Goal: Task Accomplishment & Management: Manage account settings

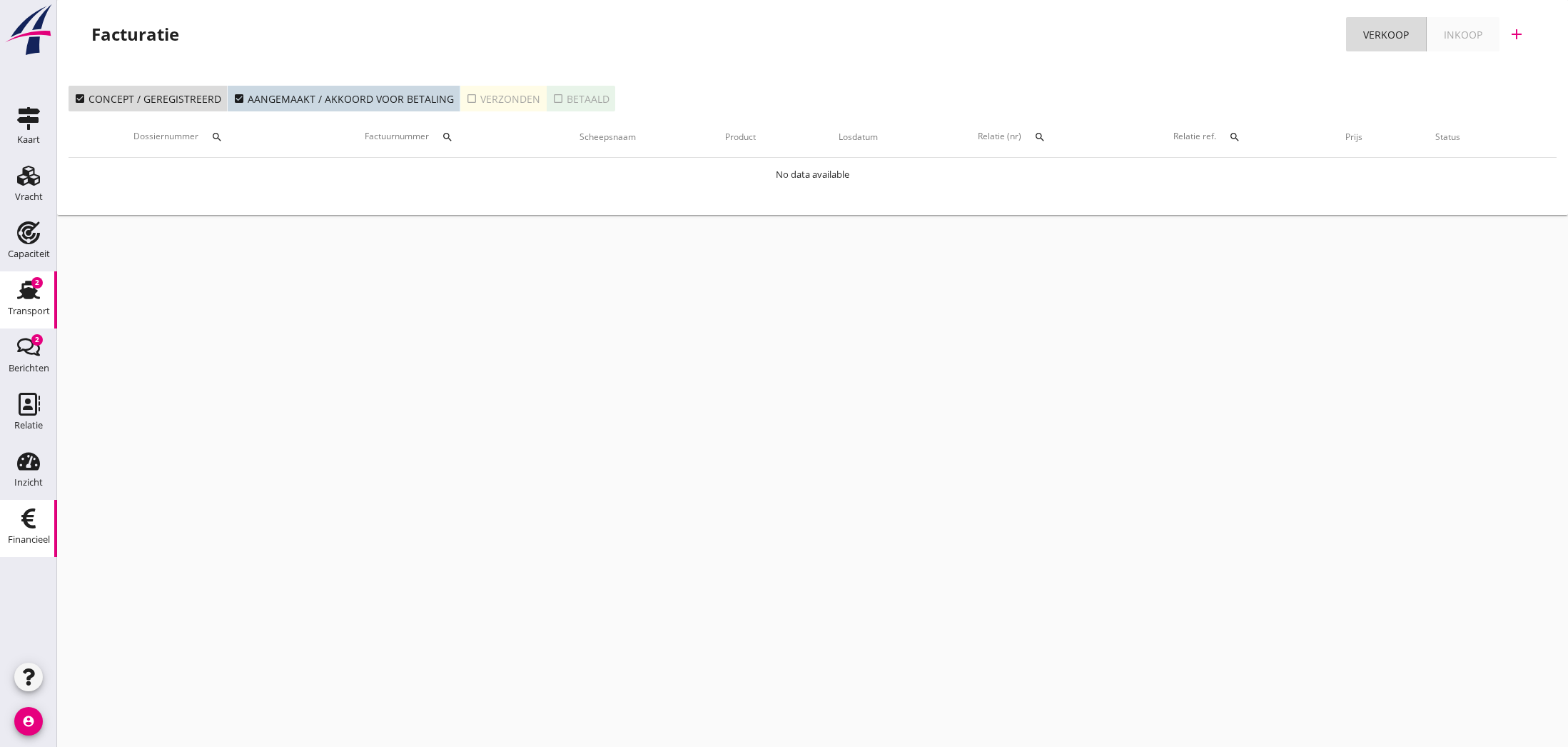
click at [27, 293] on use at bounding box center [28, 289] width 23 height 19
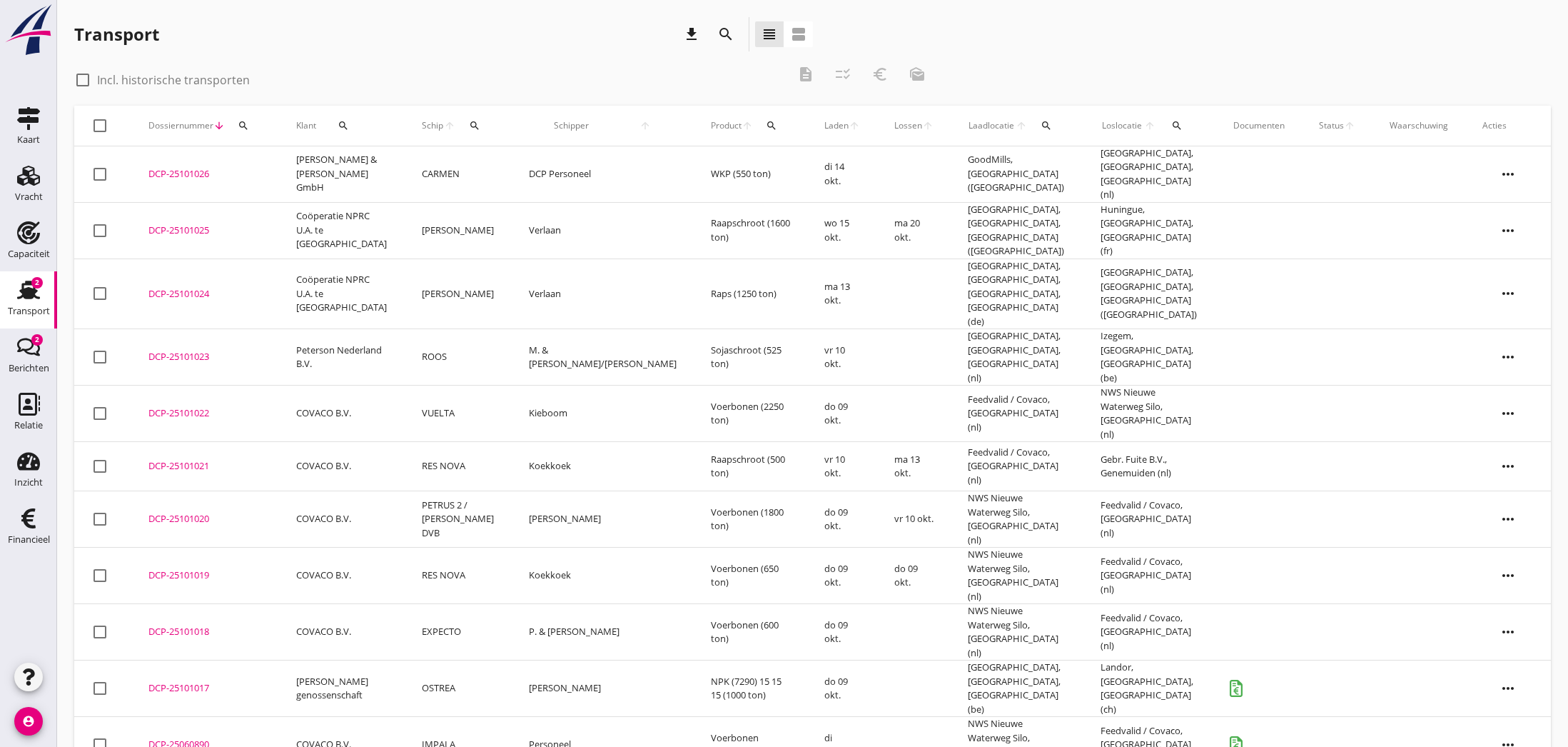
click at [174, 459] on div "DCP-25101021" at bounding box center [205, 466] width 114 height 14
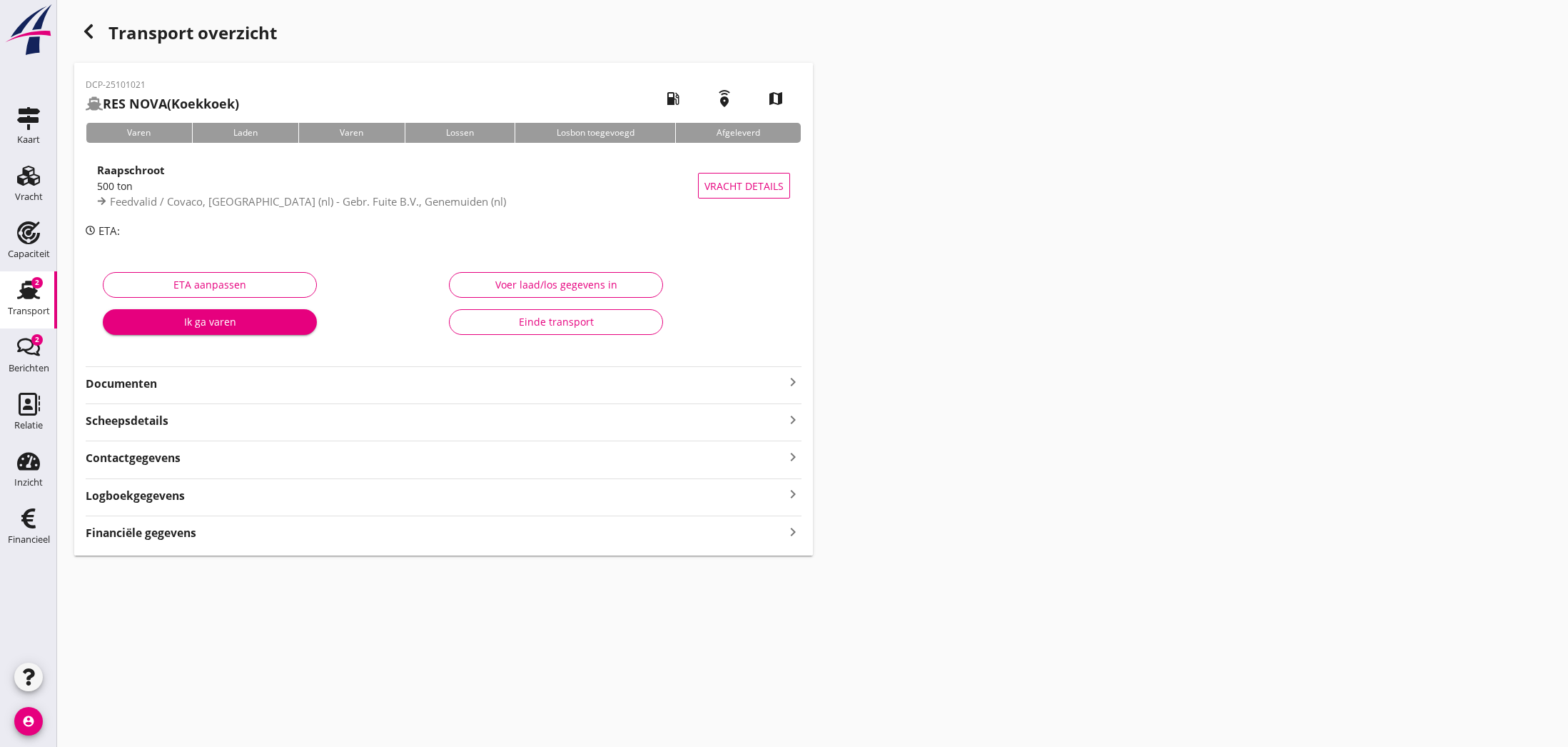
click at [795, 380] on icon "keyboard_arrow_right" at bounding box center [792, 381] width 17 height 17
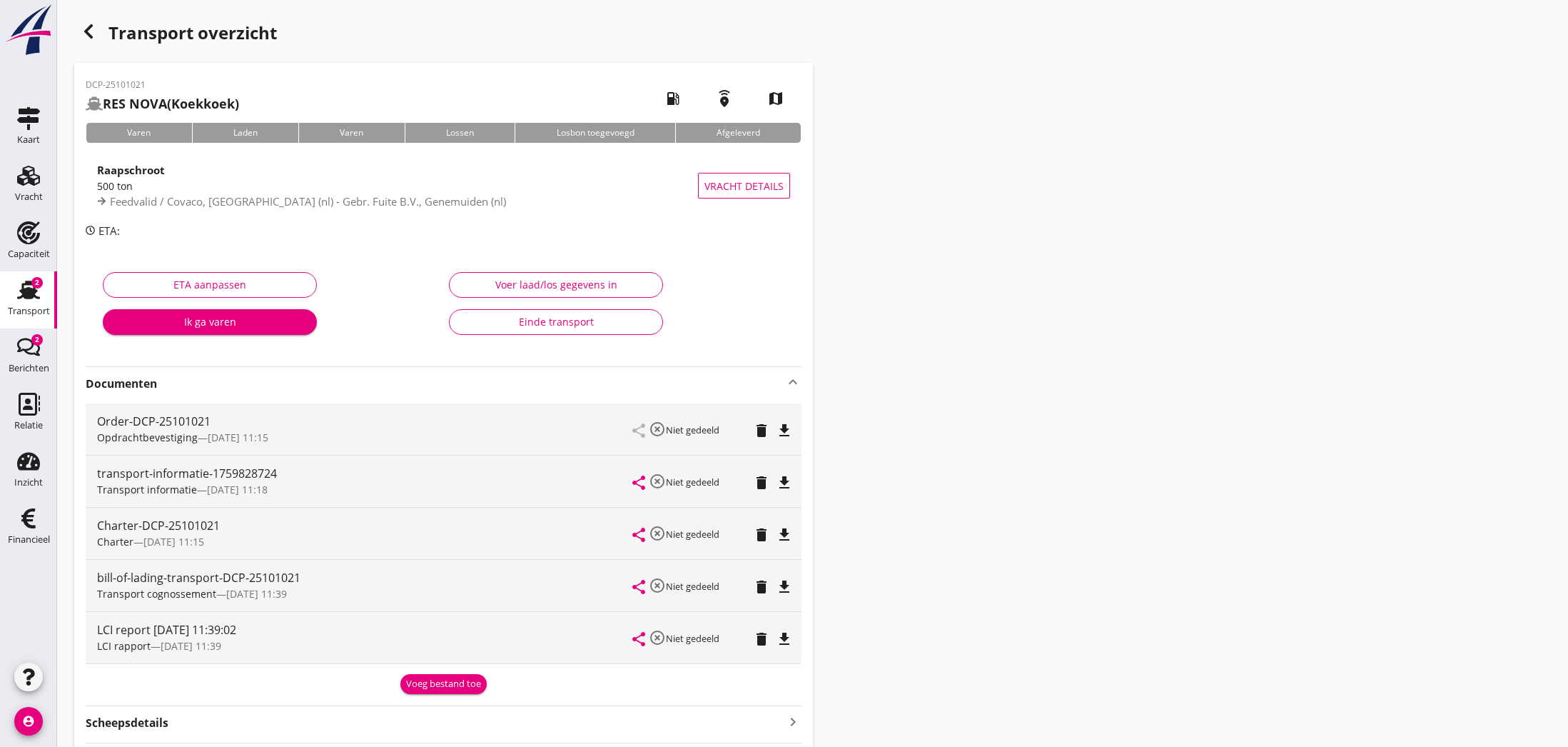
click at [782, 636] on icon "file_download" at bounding box center [784, 638] width 17 height 17
click at [782, 638] on icon "open_in_browser" at bounding box center [784, 638] width 17 height 17
click at [780, 586] on icon "file_download" at bounding box center [784, 586] width 17 height 17
click at [780, 586] on icon "open_in_browser" at bounding box center [784, 586] width 17 height 17
click at [783, 479] on icon "file_download" at bounding box center [784, 482] width 17 height 17
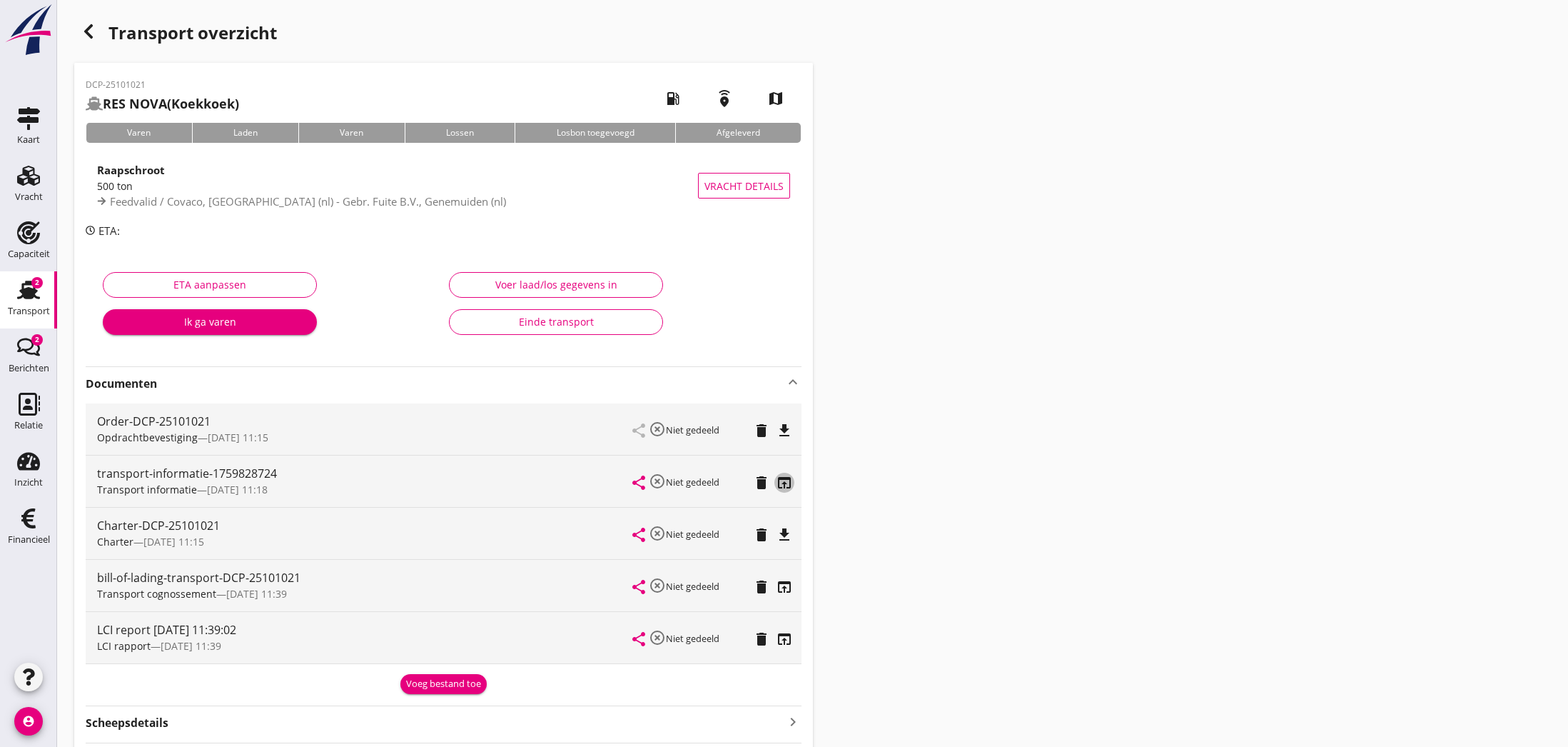
click at [783, 481] on icon "open_in_browser" at bounding box center [784, 482] width 17 height 17
click at [92, 39] on icon "button" at bounding box center [88, 31] width 17 height 17
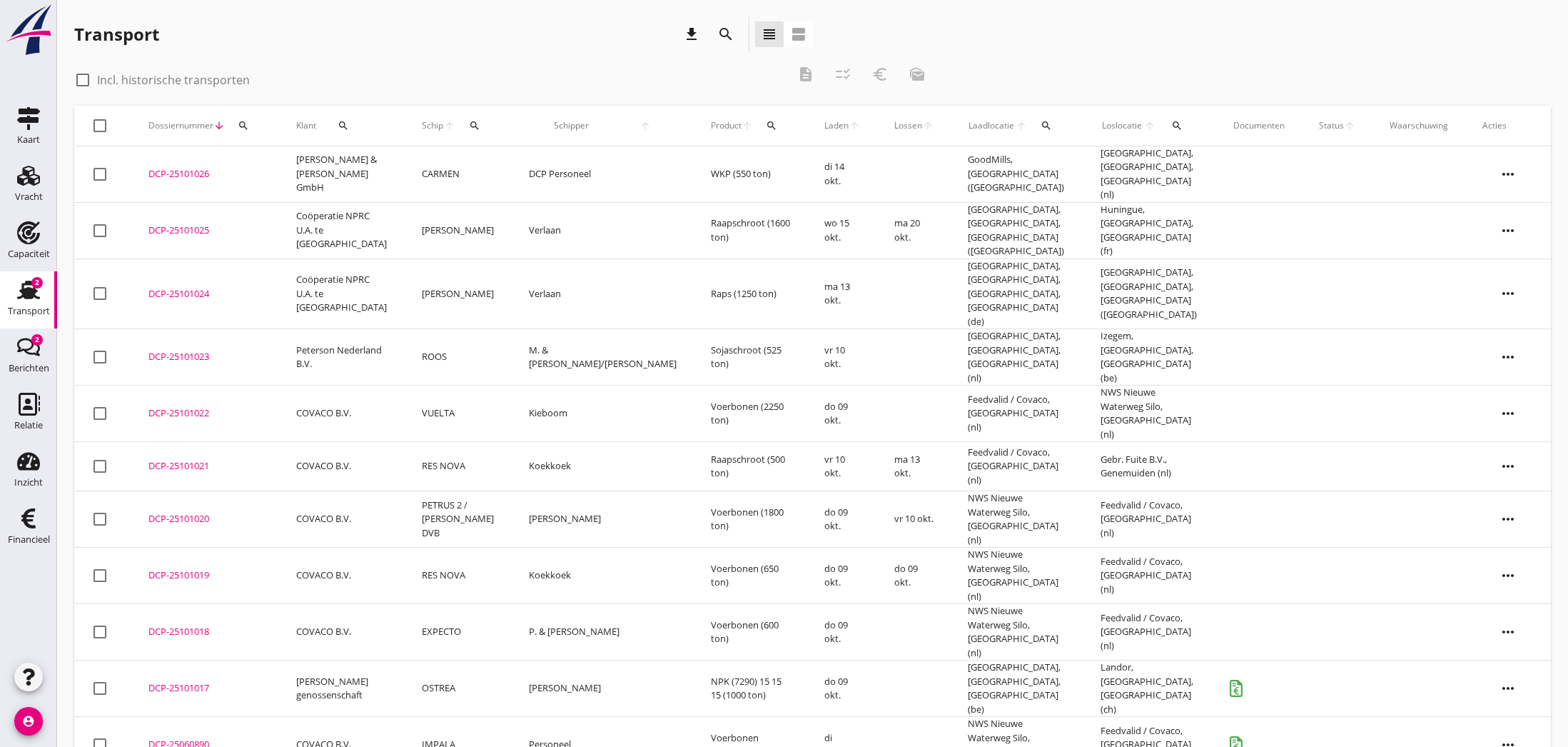
click at [470, 71] on div "check_box_outline_blank Incl. historische transporten" at bounding box center [430, 78] width 713 height 20
click at [30, 180] on use at bounding box center [28, 175] width 23 height 20
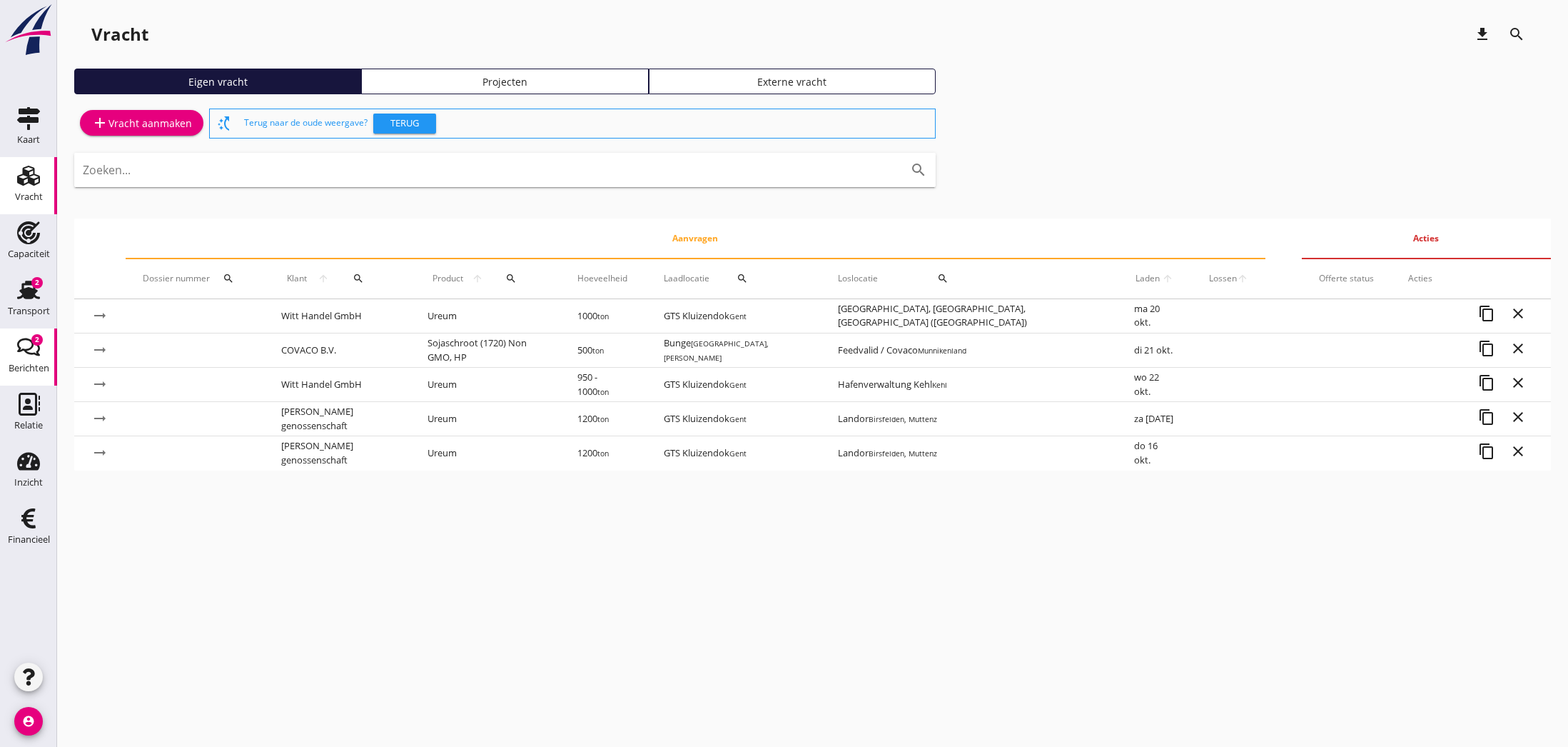
click at [33, 344] on div "2" at bounding box center [36, 339] width 11 height 11
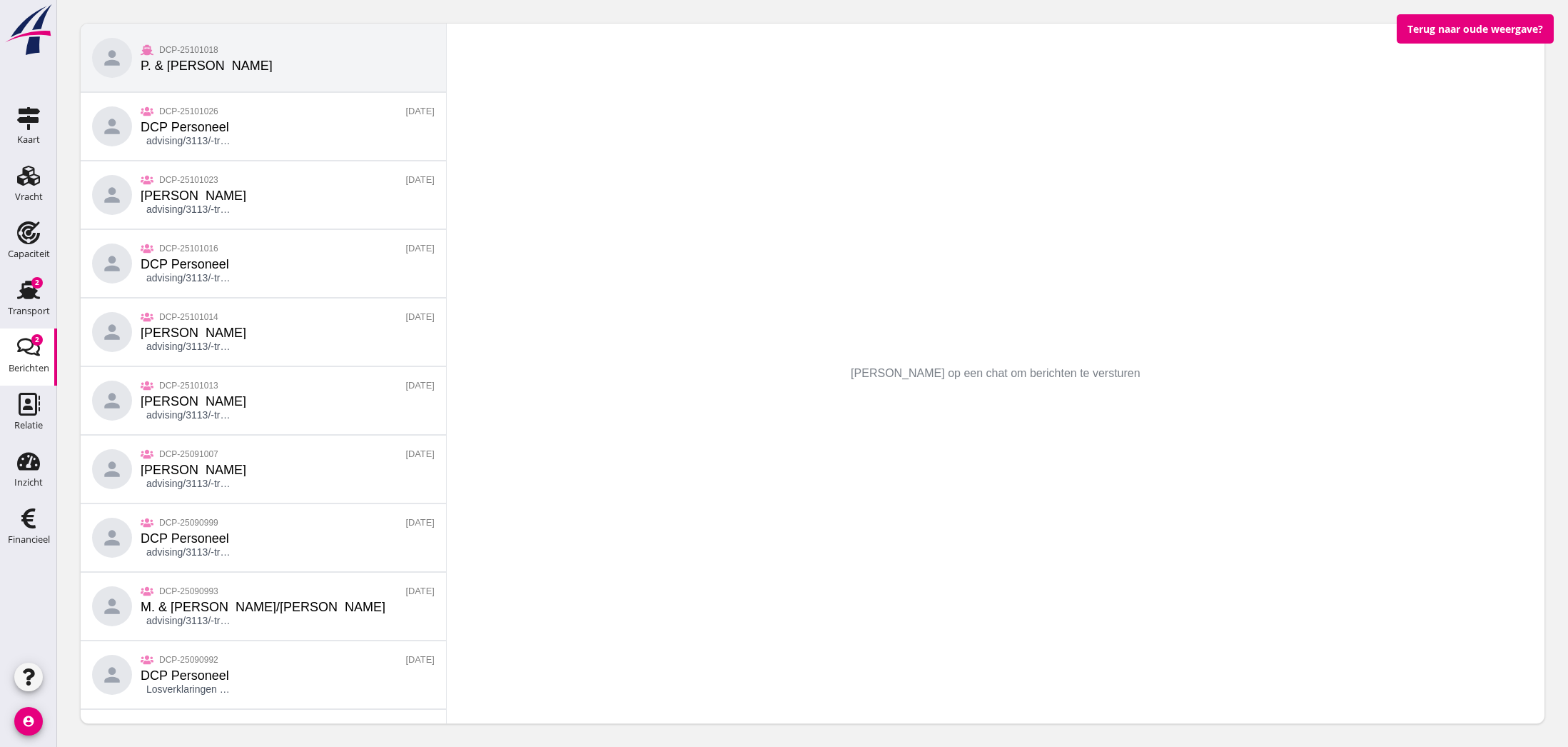
click at [163, 60] on div "P. & [PERSON_NAME]" at bounding box center [207, 65] width 132 height 13
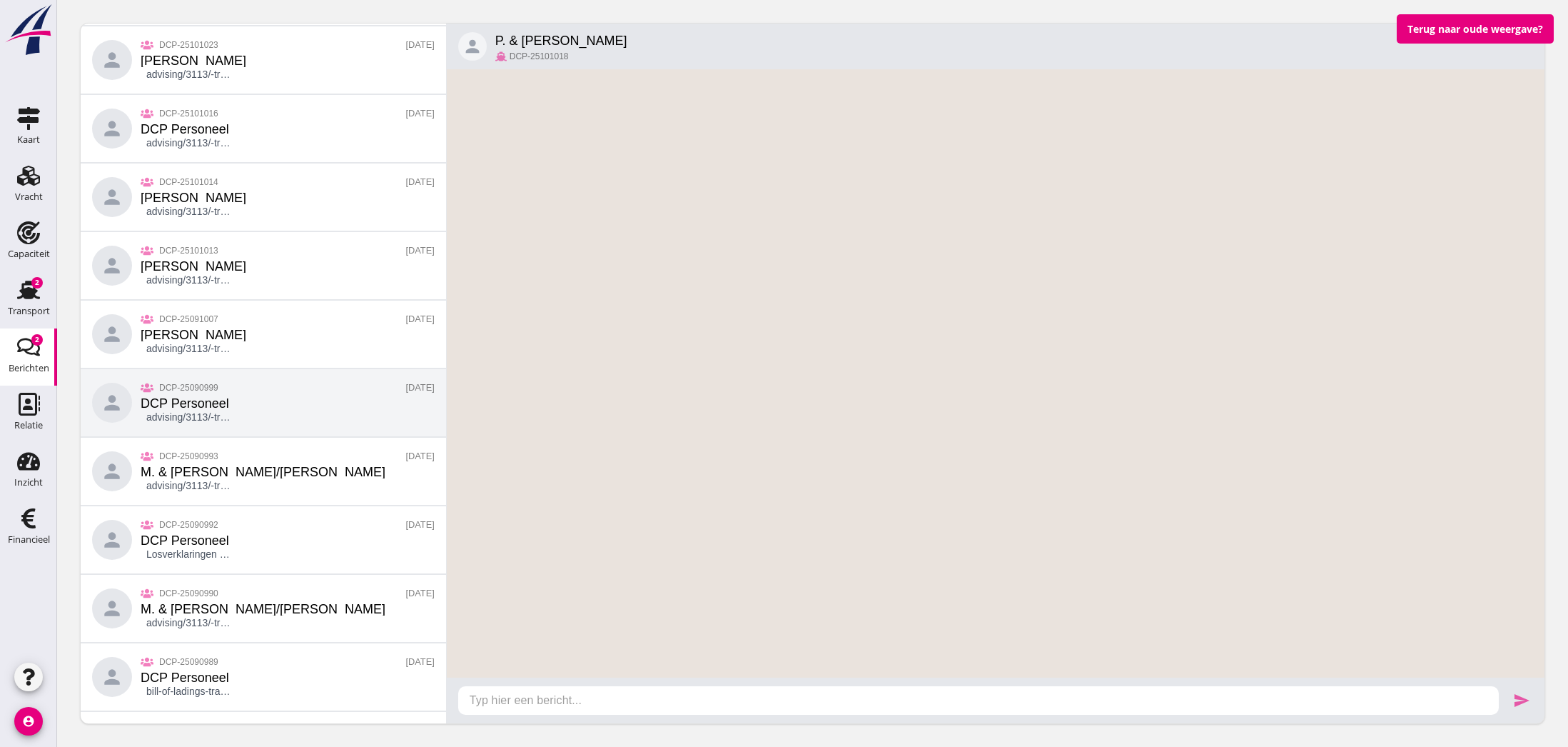
scroll to position [94, 0]
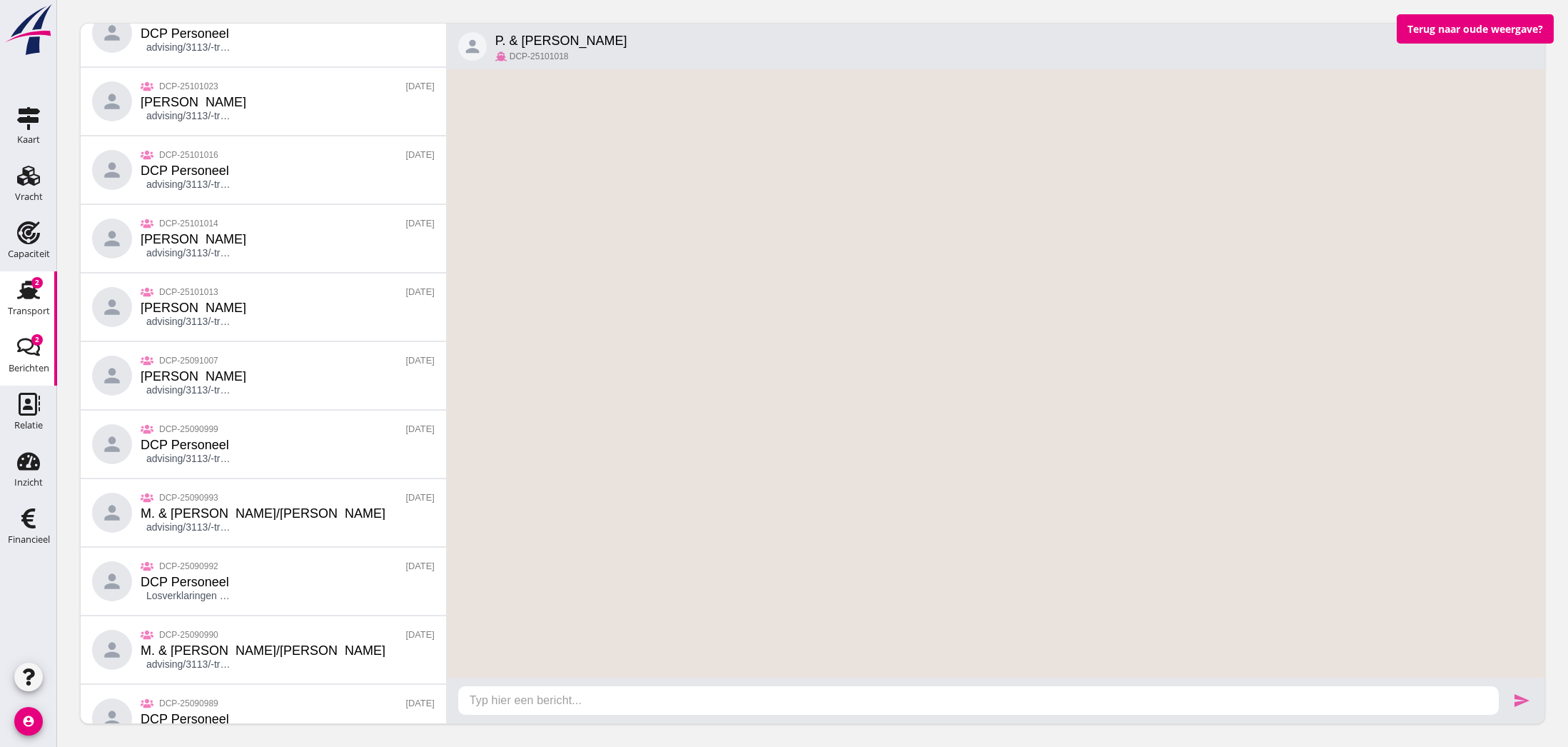
click at [10, 291] on link "Transport Transport 2" at bounding box center [28, 300] width 57 height 57
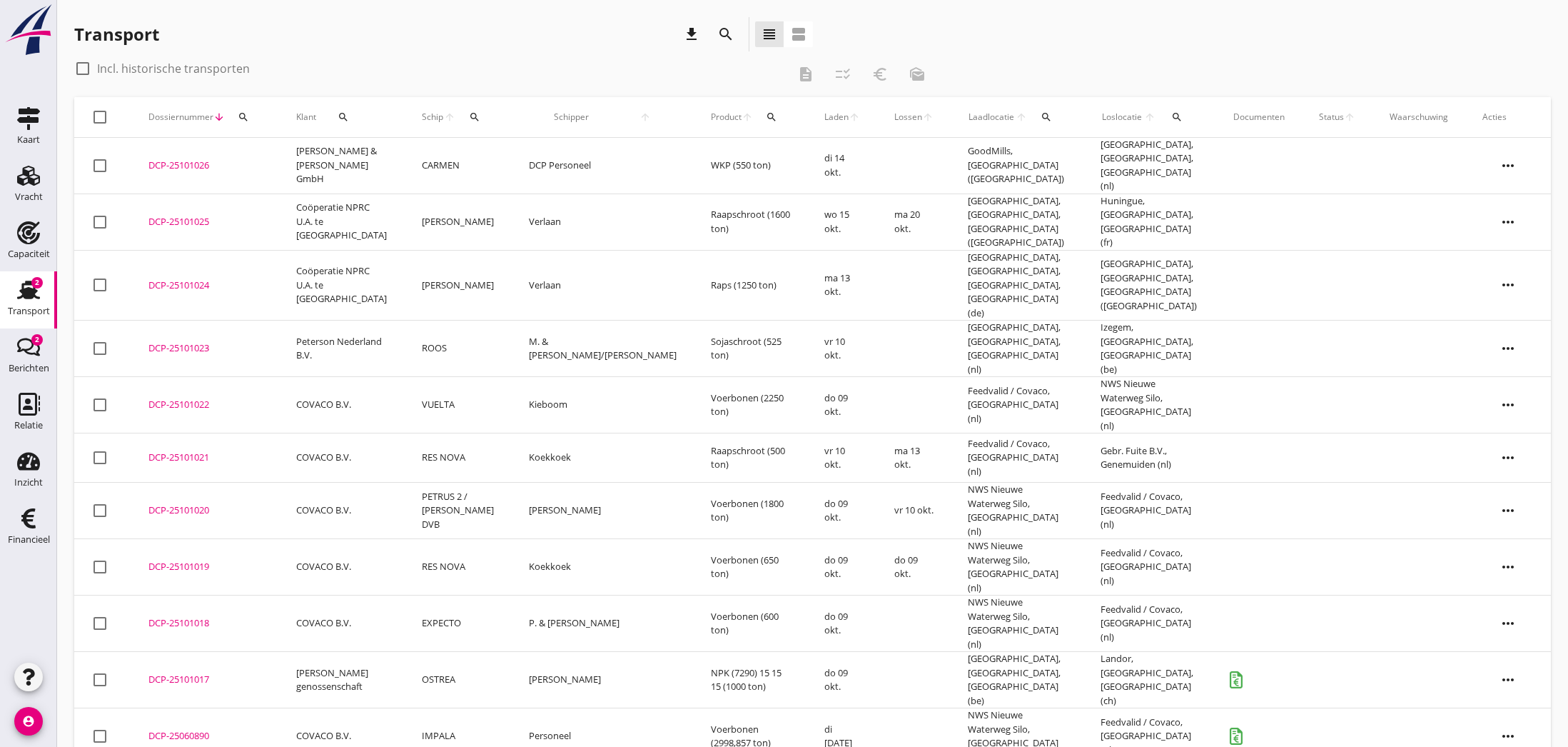
click at [804, 30] on icon "view_agenda" at bounding box center [798, 34] width 17 height 17
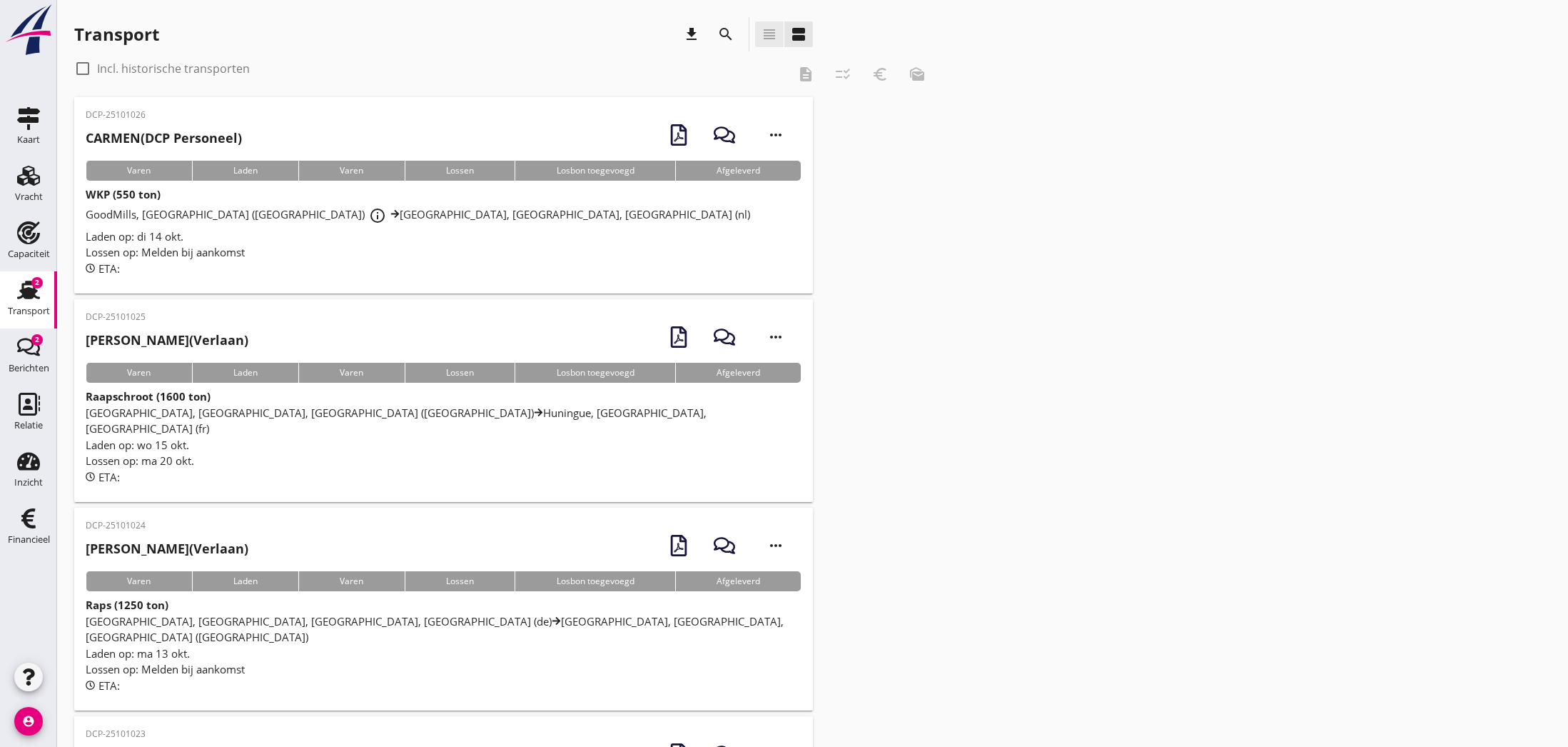
click at [763, 30] on icon "view_headline" at bounding box center [769, 34] width 17 height 17
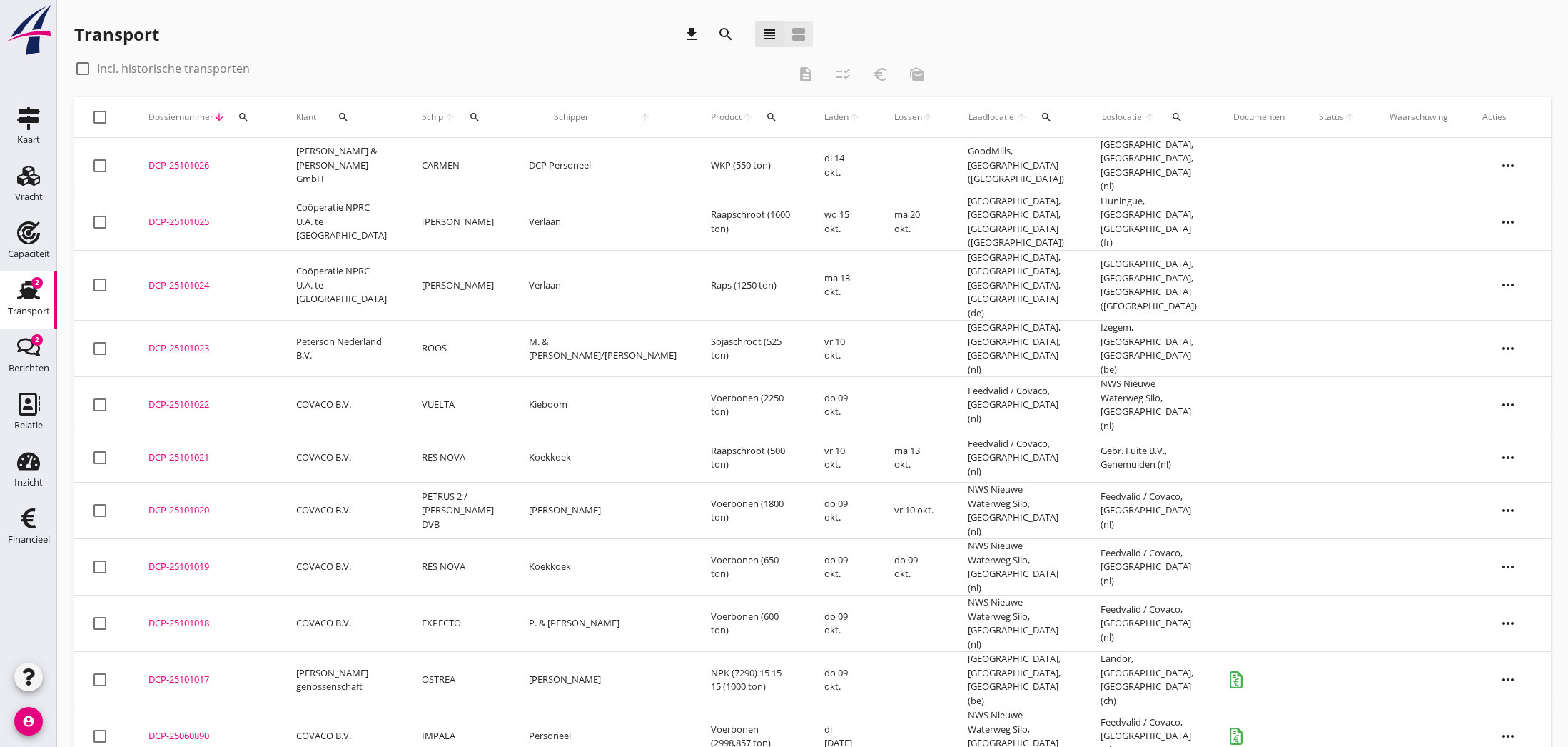
click at [790, 36] on icon "view_agenda" at bounding box center [798, 34] width 17 height 17
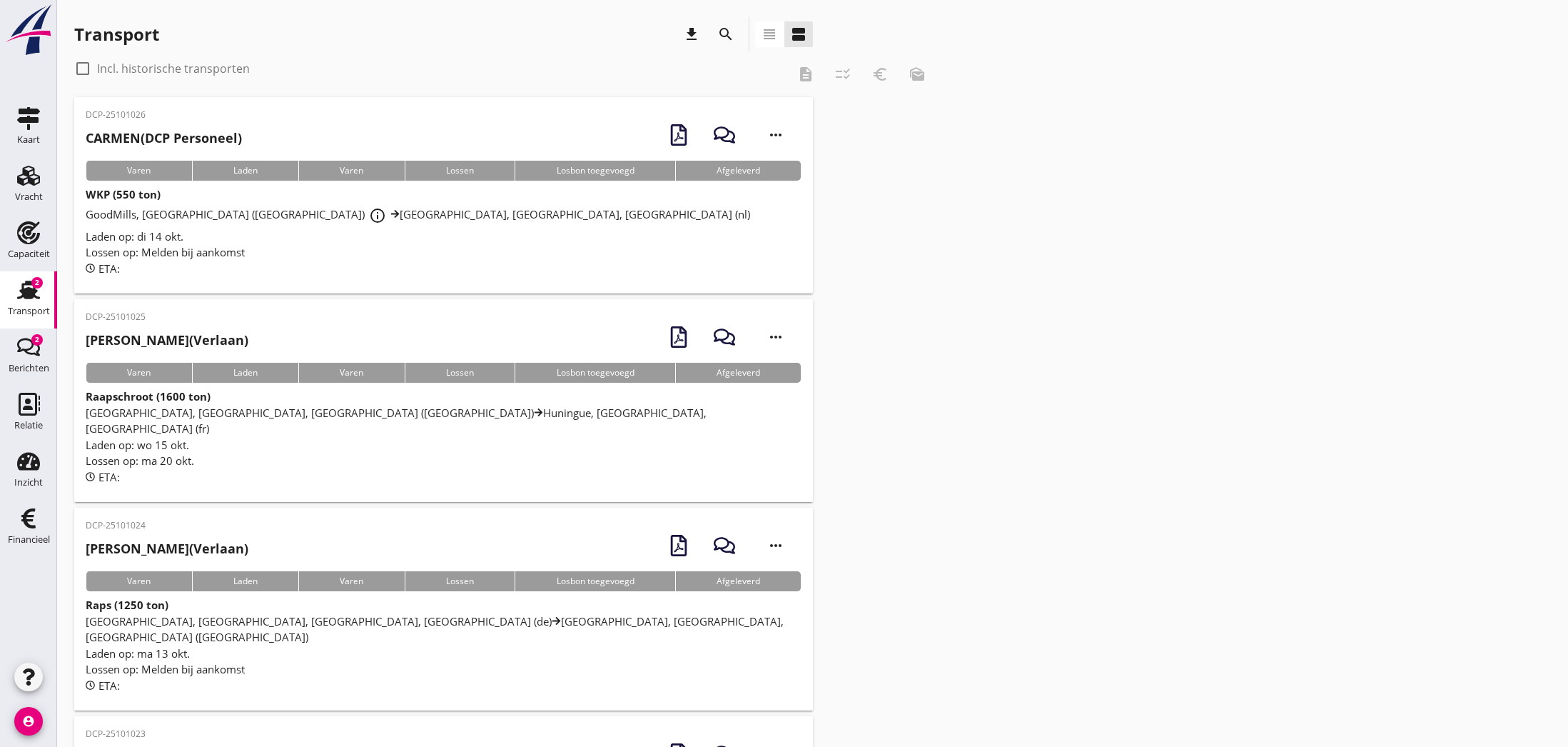
click at [75, 71] on div at bounding box center [82, 68] width 25 height 25
checkbox input "true"
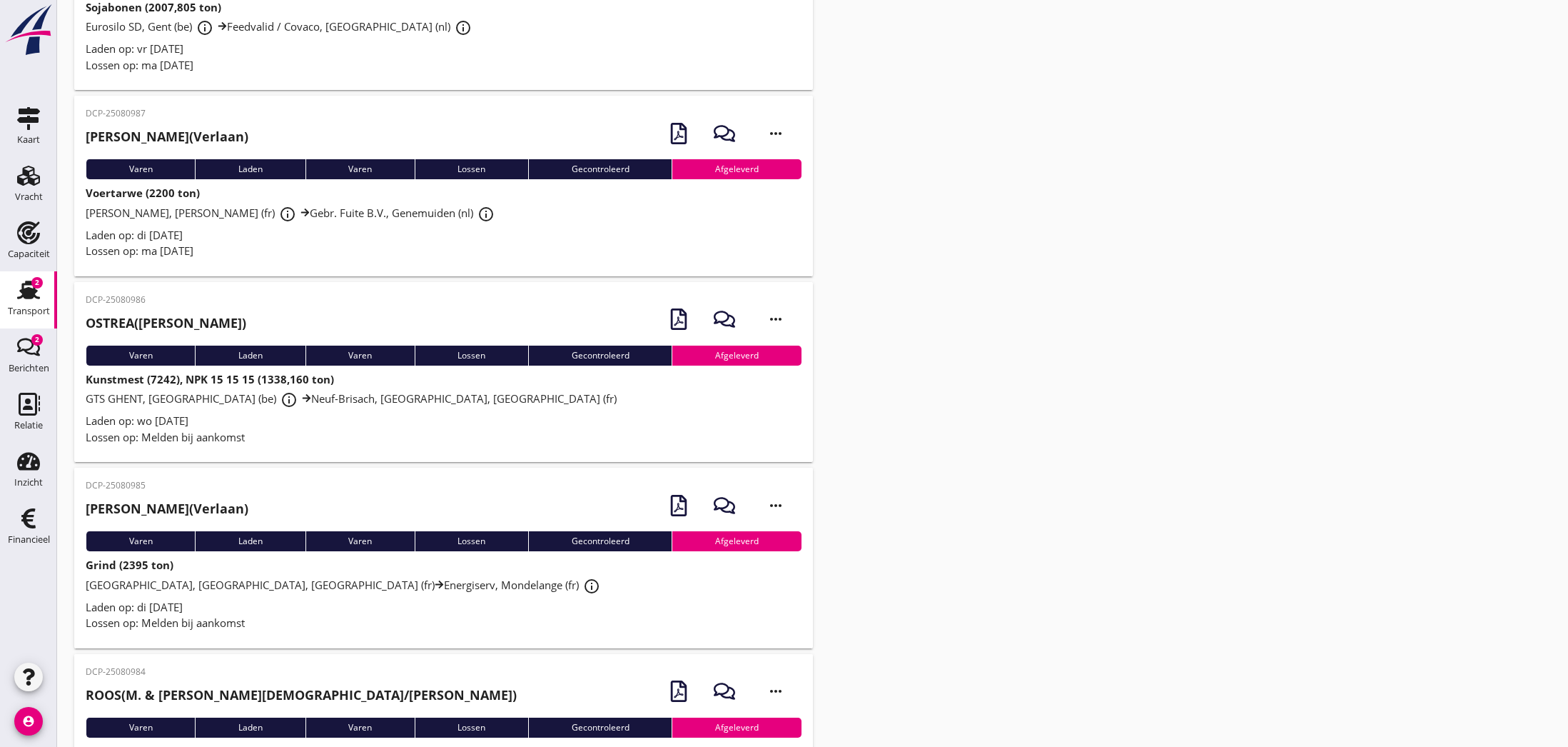
scroll to position [7283, 0]
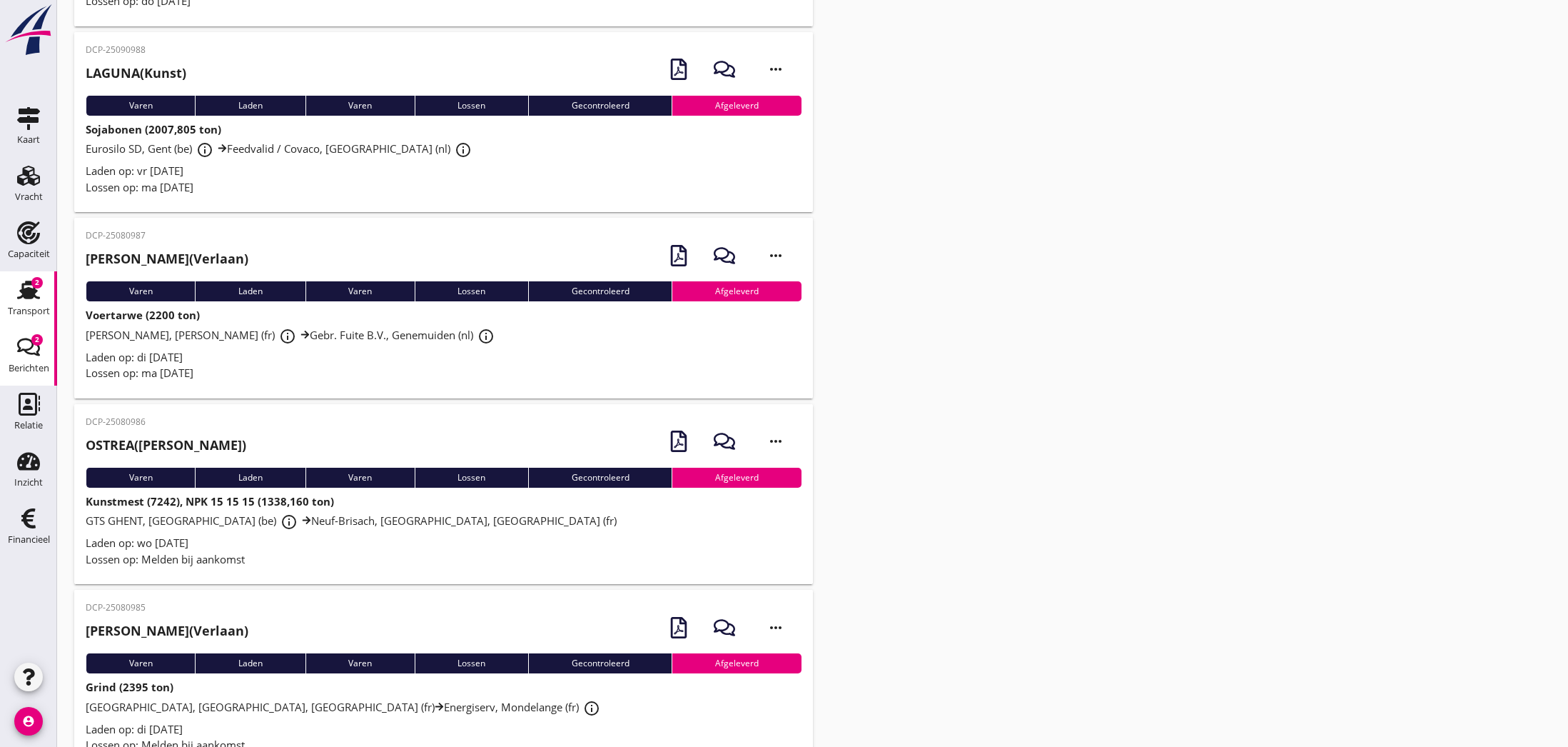
click at [39, 359] on div "Berichten" at bounding box center [29, 368] width 41 height 20
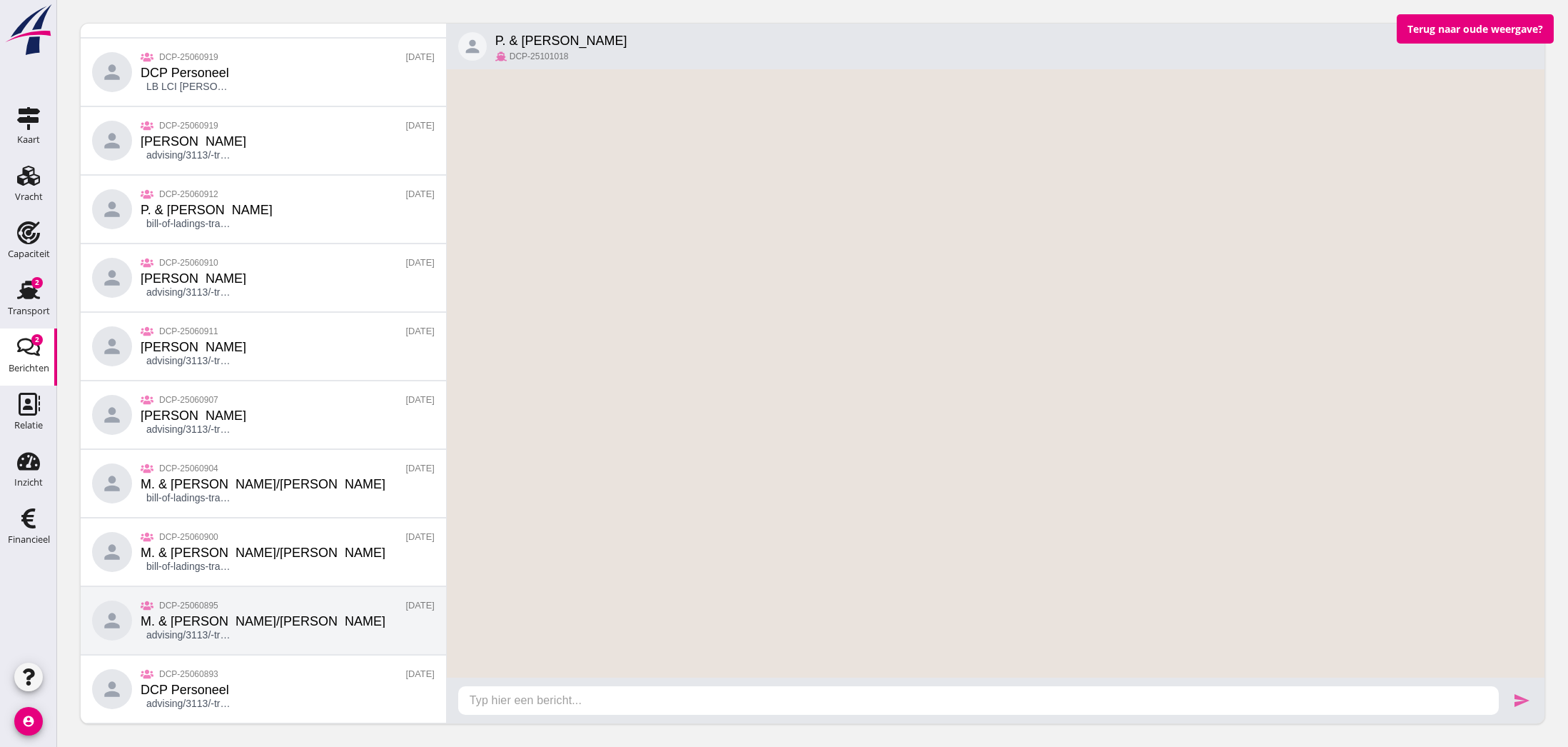
scroll to position [2042, 0]
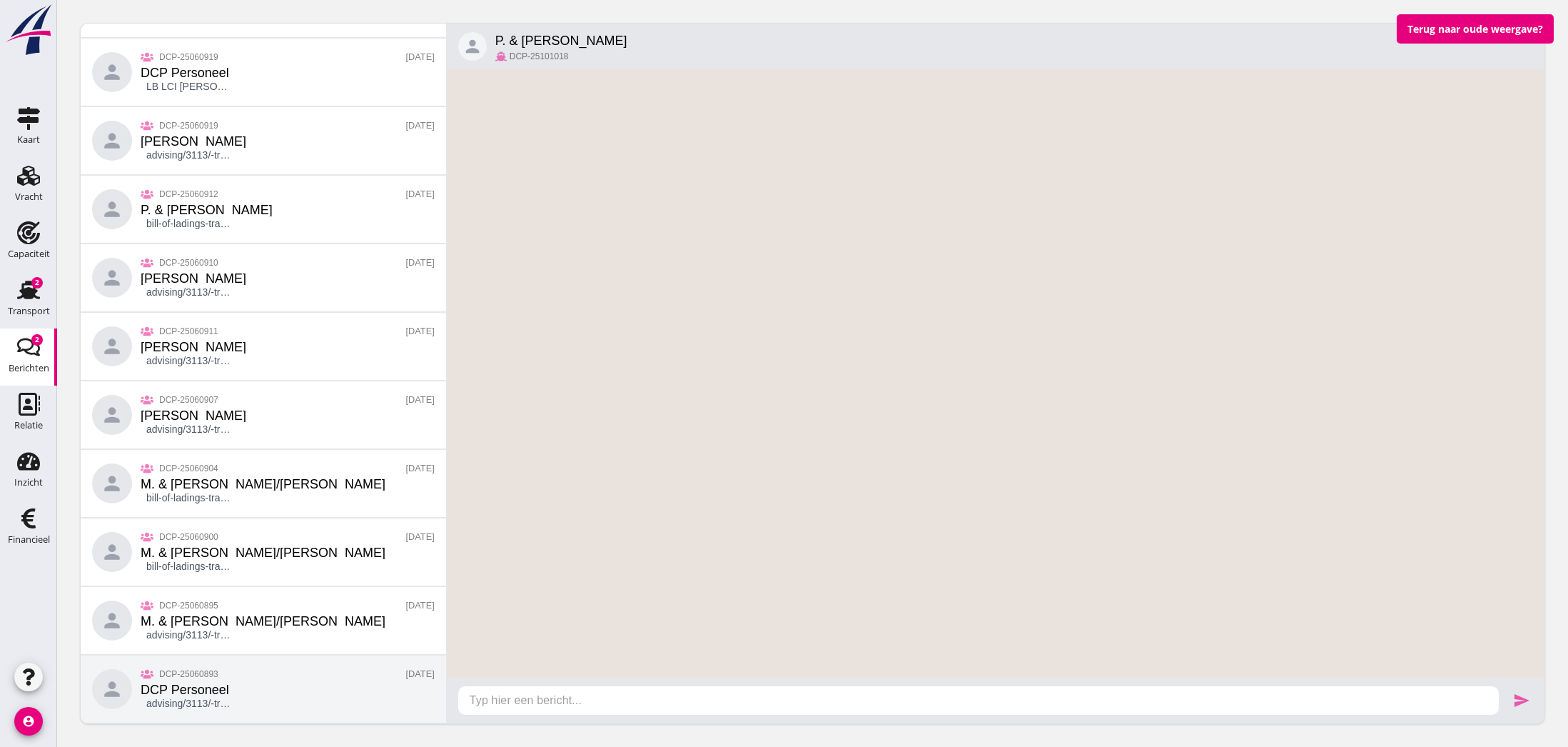
click at [295, 696] on div "person DCP-25060893 DCP Personeel advising/3113/-transport-informatie-174894125…" at bounding box center [264, 689] width 366 height 68
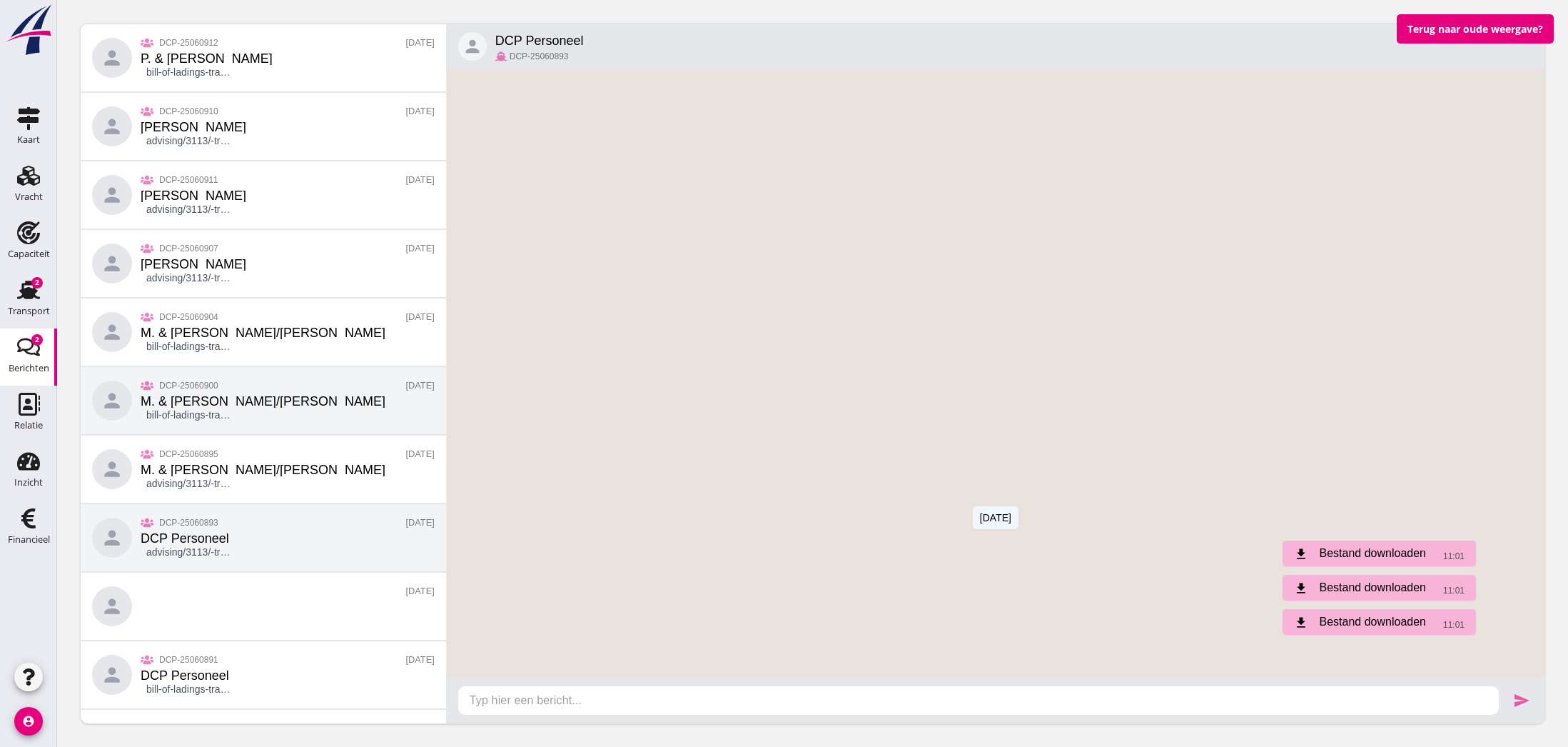
scroll to position [2213, 0]
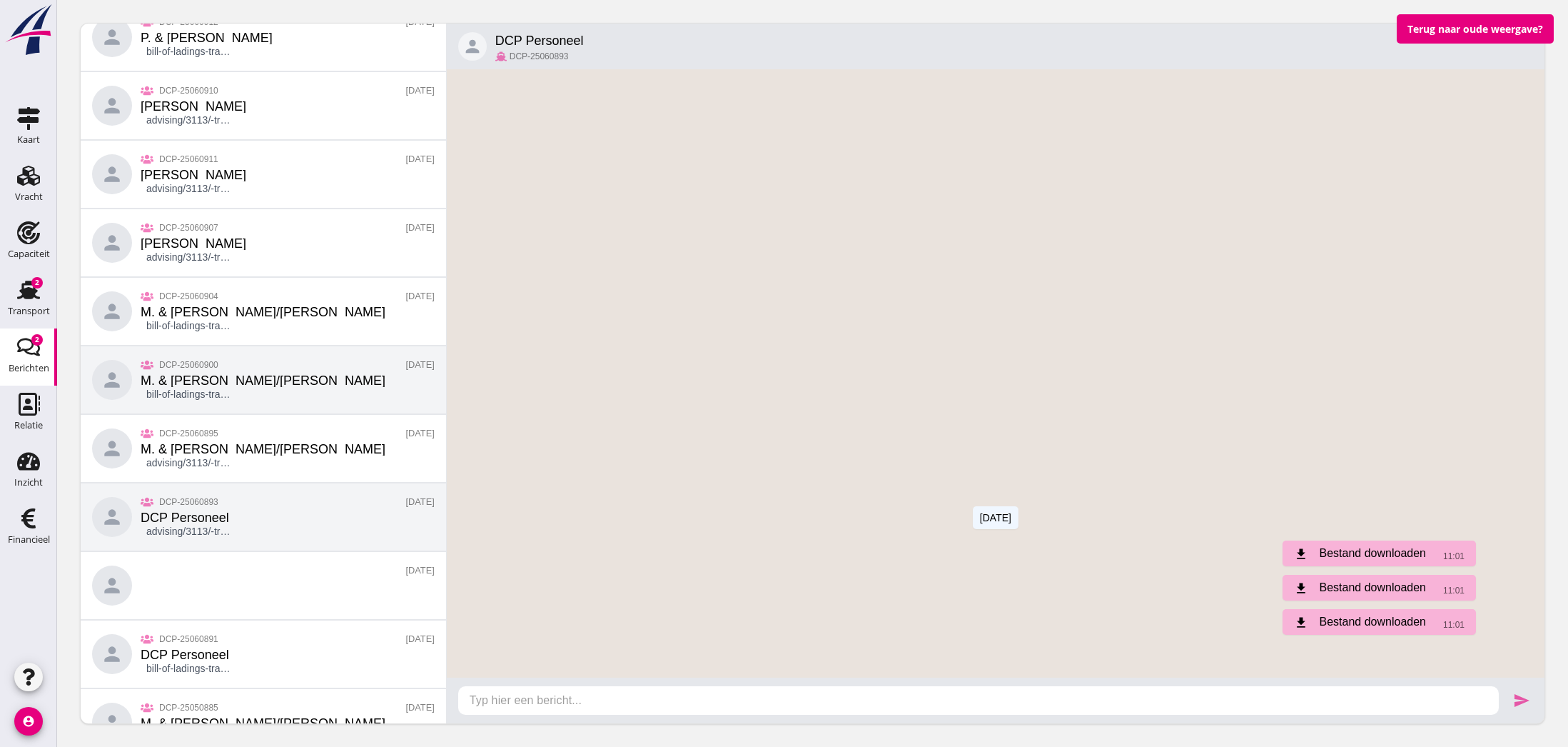
click at [243, 382] on div "M. & [PERSON_NAME]/de Hoog" at bounding box center [262, 380] width 244 height 13
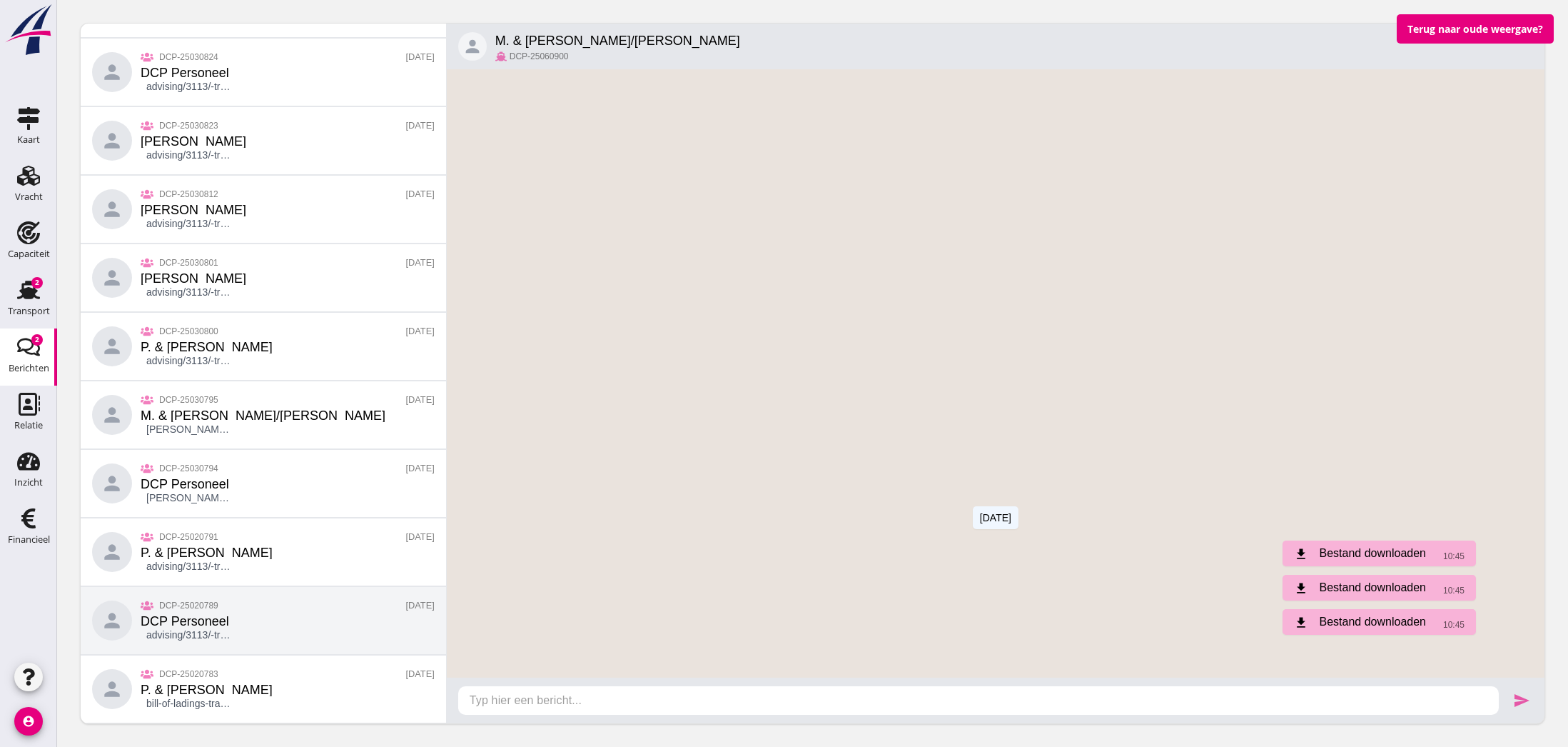
scroll to position [0, 0]
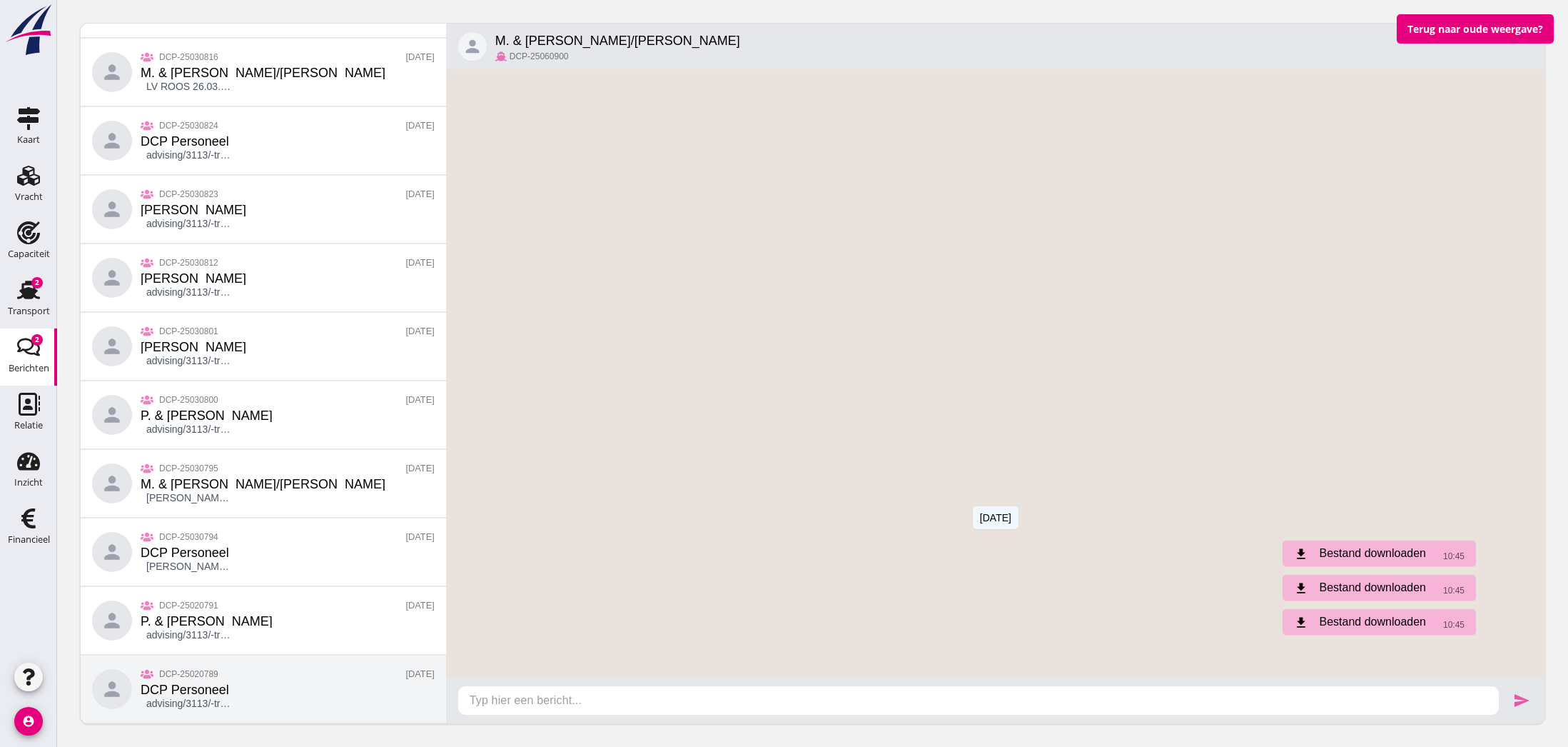
click at [260, 695] on div "person DCP-25020789 DCP Personeel advising/3113/-transport-informatie-173989500…" at bounding box center [264, 689] width 366 height 68
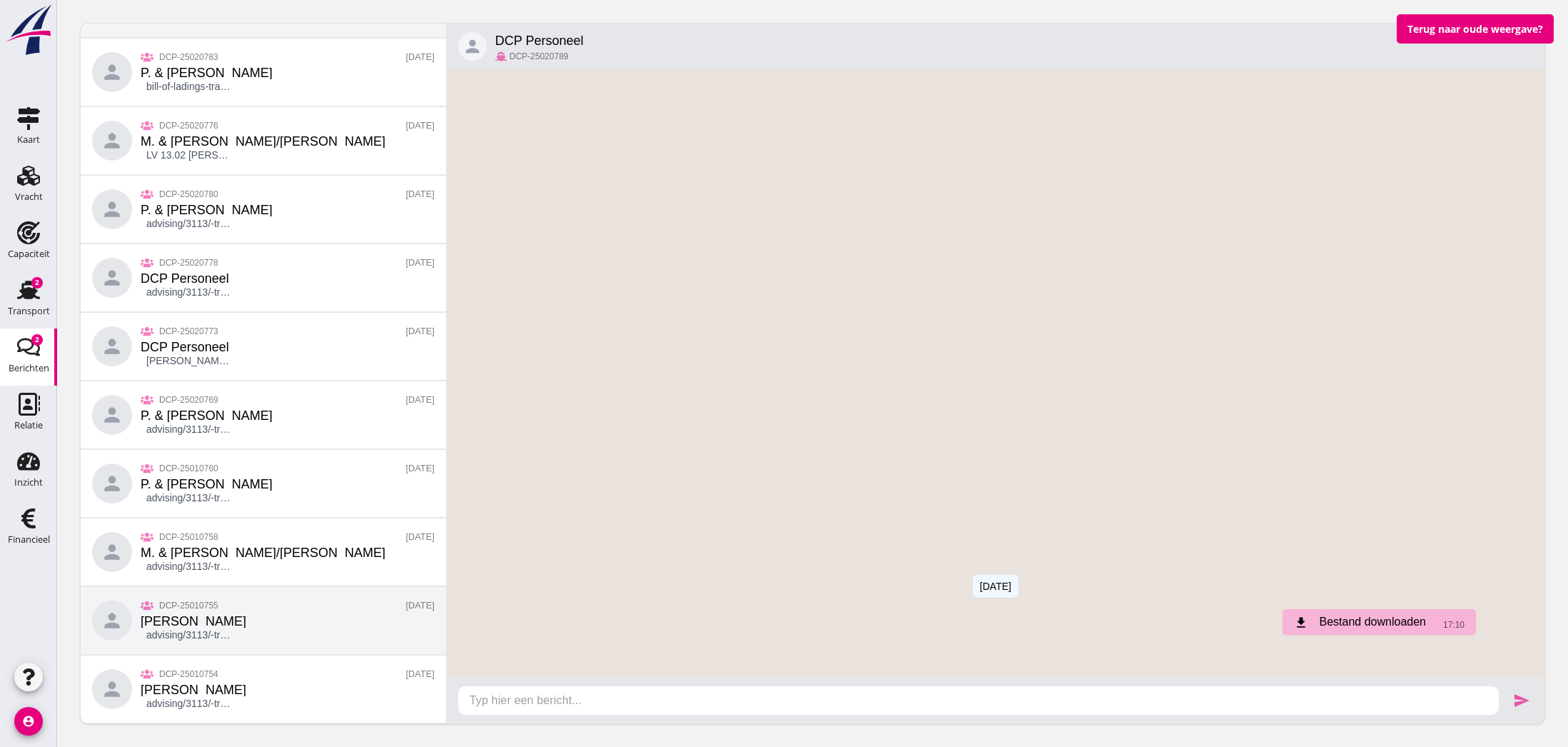
scroll to position [4783, 0]
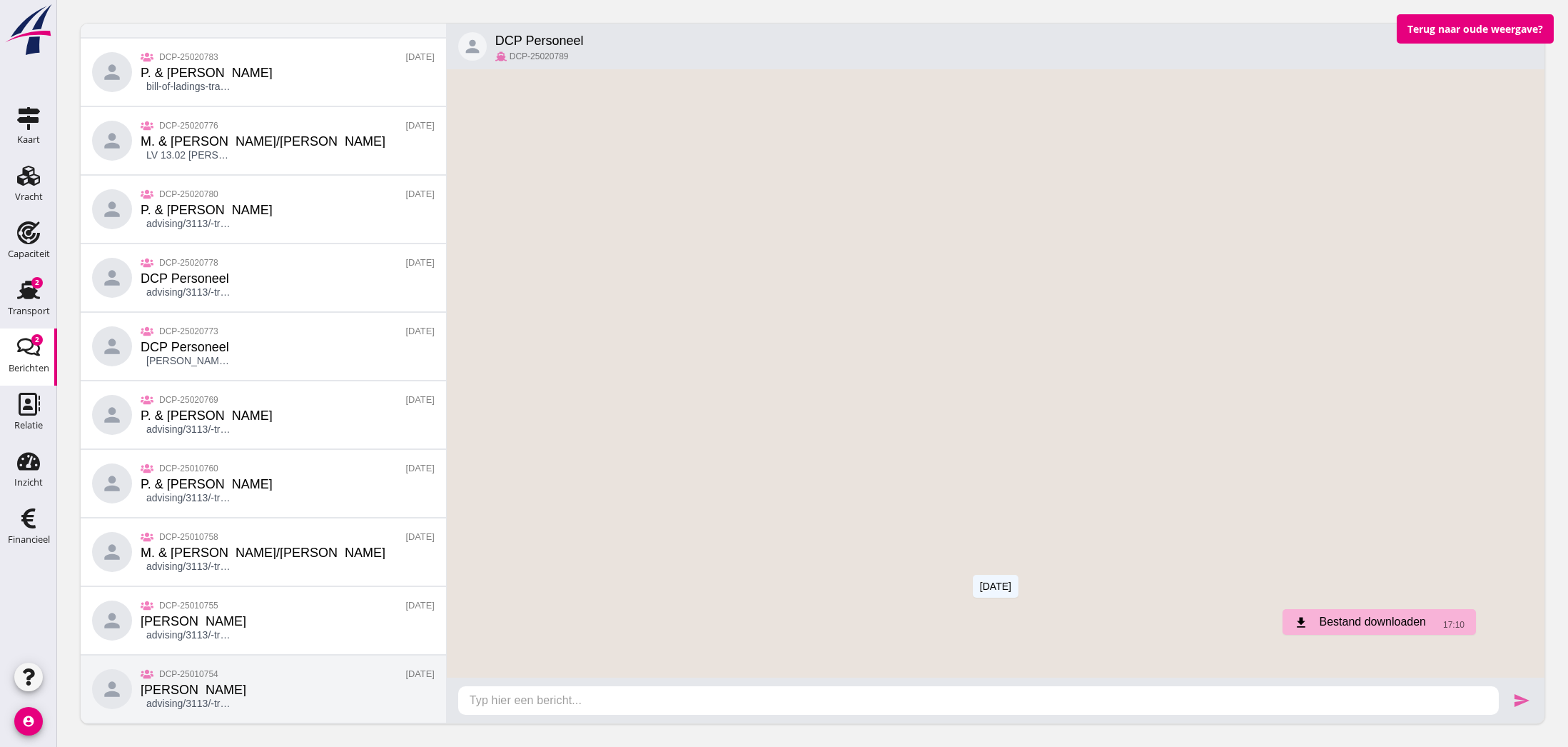
click at [259, 684] on div "person DCP-25010754 Henk Pap advising/3113/-transport-informatie-1737723367.pdf…" at bounding box center [264, 689] width 366 height 68
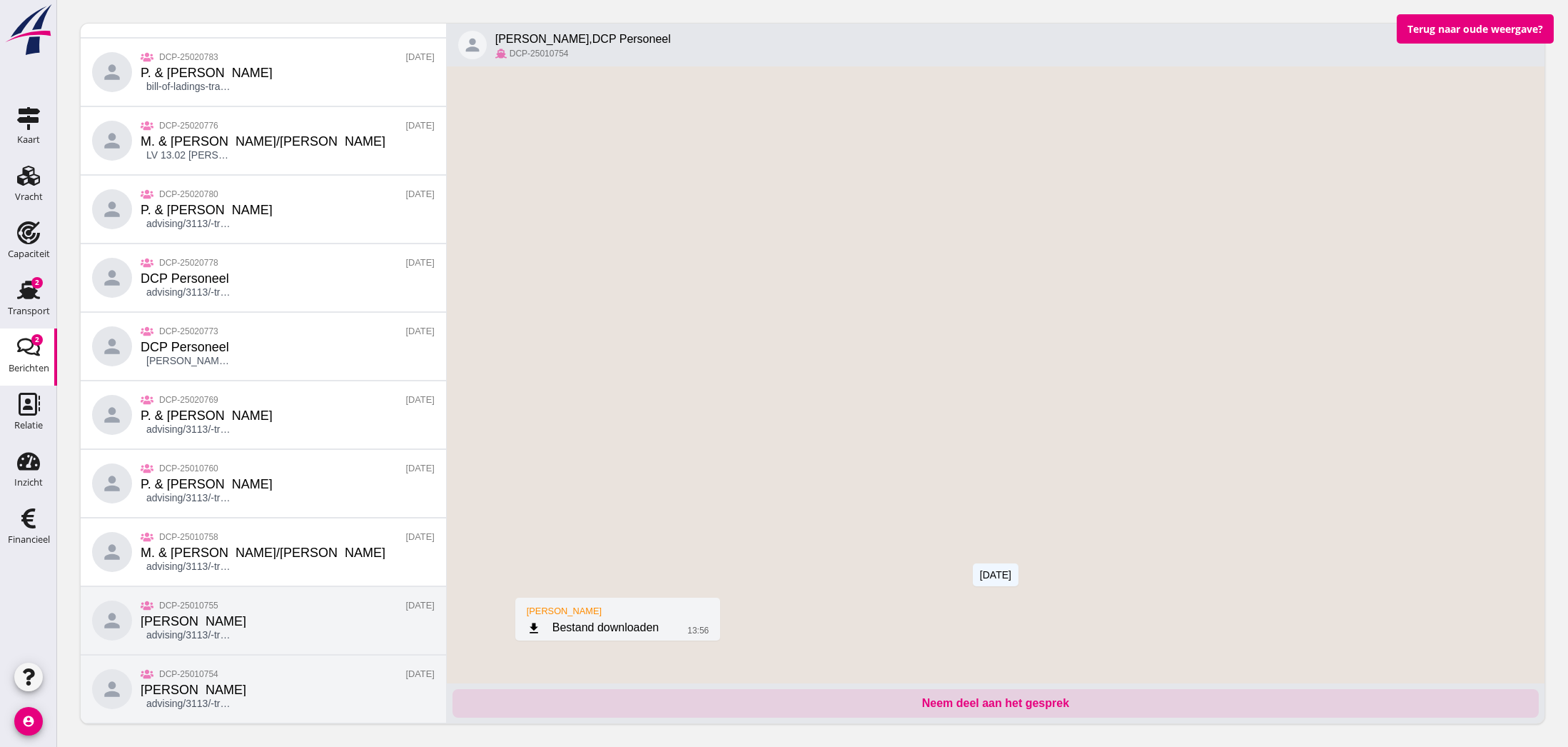
click at [252, 635] on div "person DCP-25010755 Henk Pap advising/3113/-transport-informatie-1737725540.pdf…" at bounding box center [264, 621] width 366 height 68
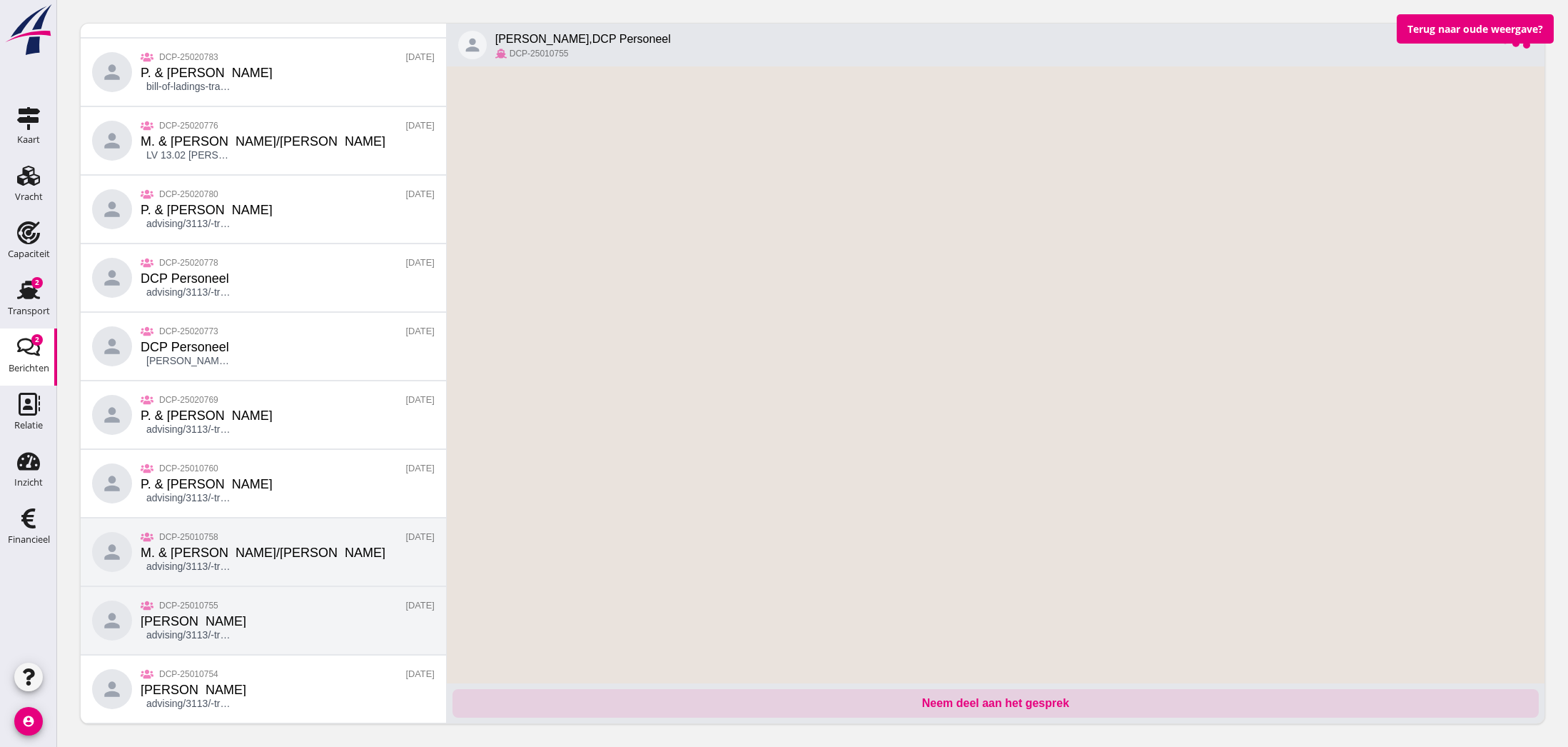
click at [269, 563] on div "DCP-25010758 M. & S. Romijn/de Hoog advising/3113/-transport-informatie-1737987…" at bounding box center [262, 552] width 244 height 43
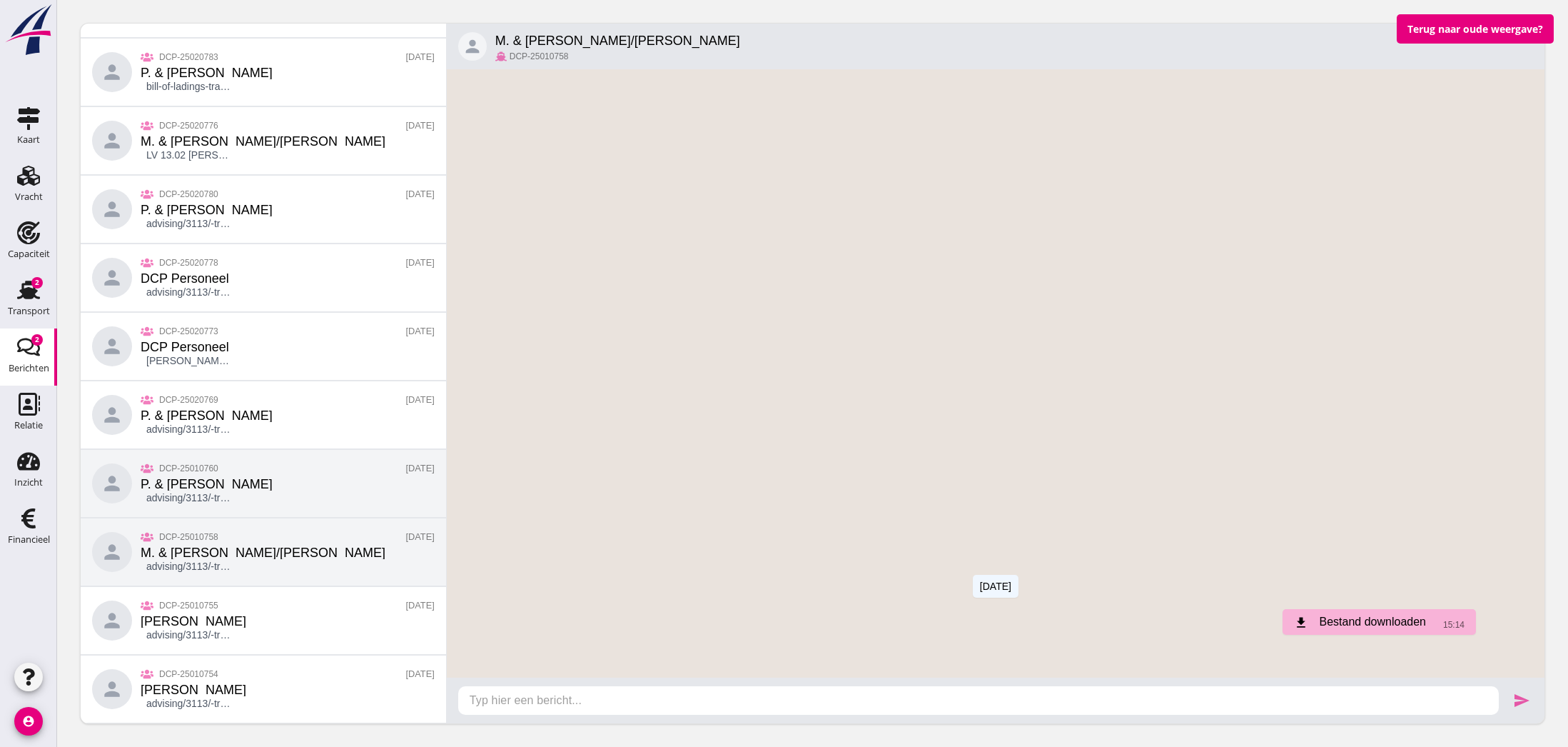
click at [274, 490] on div "person DCP-25010760 P. & M. Timmerman advising/3113/-transport-informatie-17382…" at bounding box center [264, 483] width 366 height 68
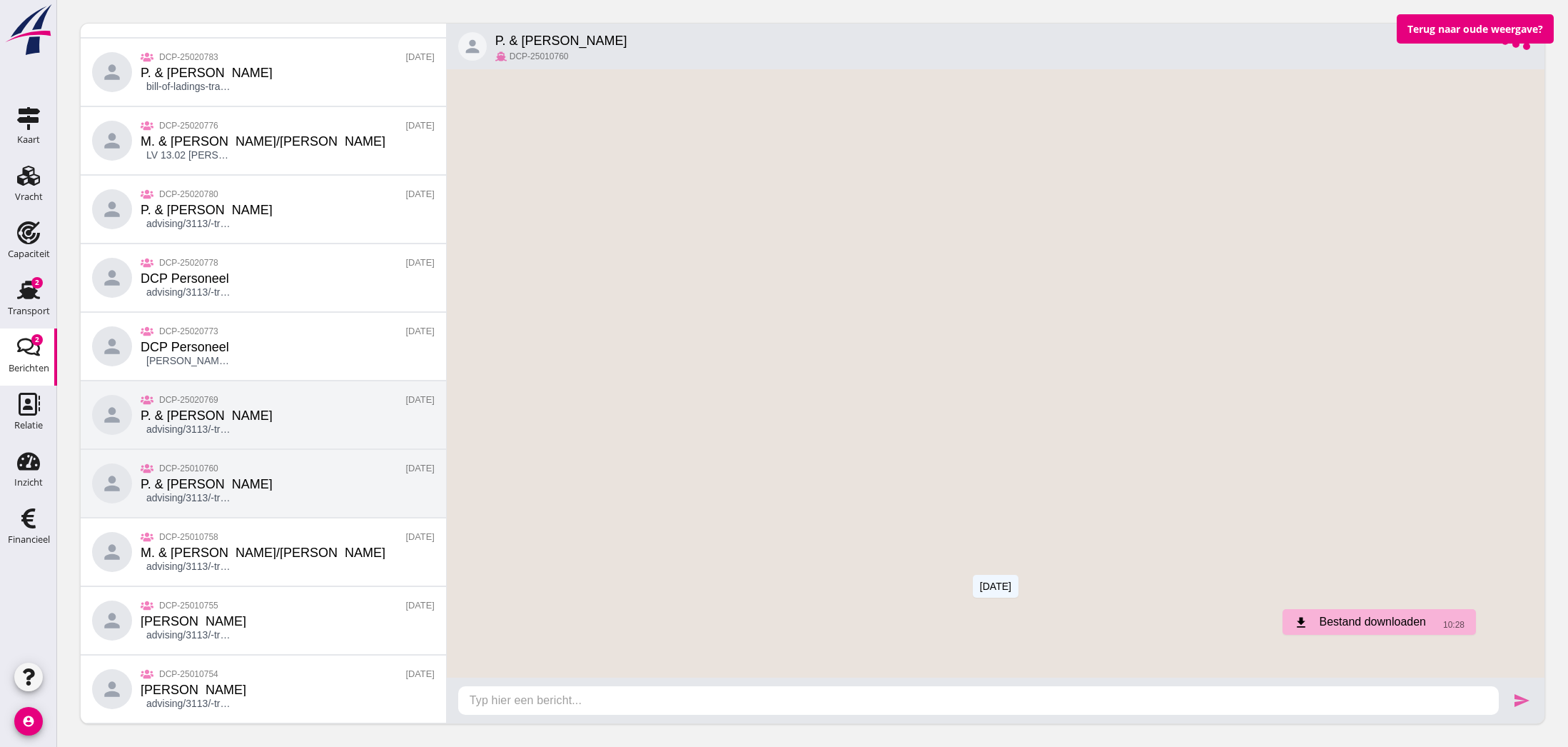
click at [256, 419] on div "person DCP-25020769 P. & M. Timmerman advising/3113/-transport-informatie-17387…" at bounding box center [264, 415] width 366 height 68
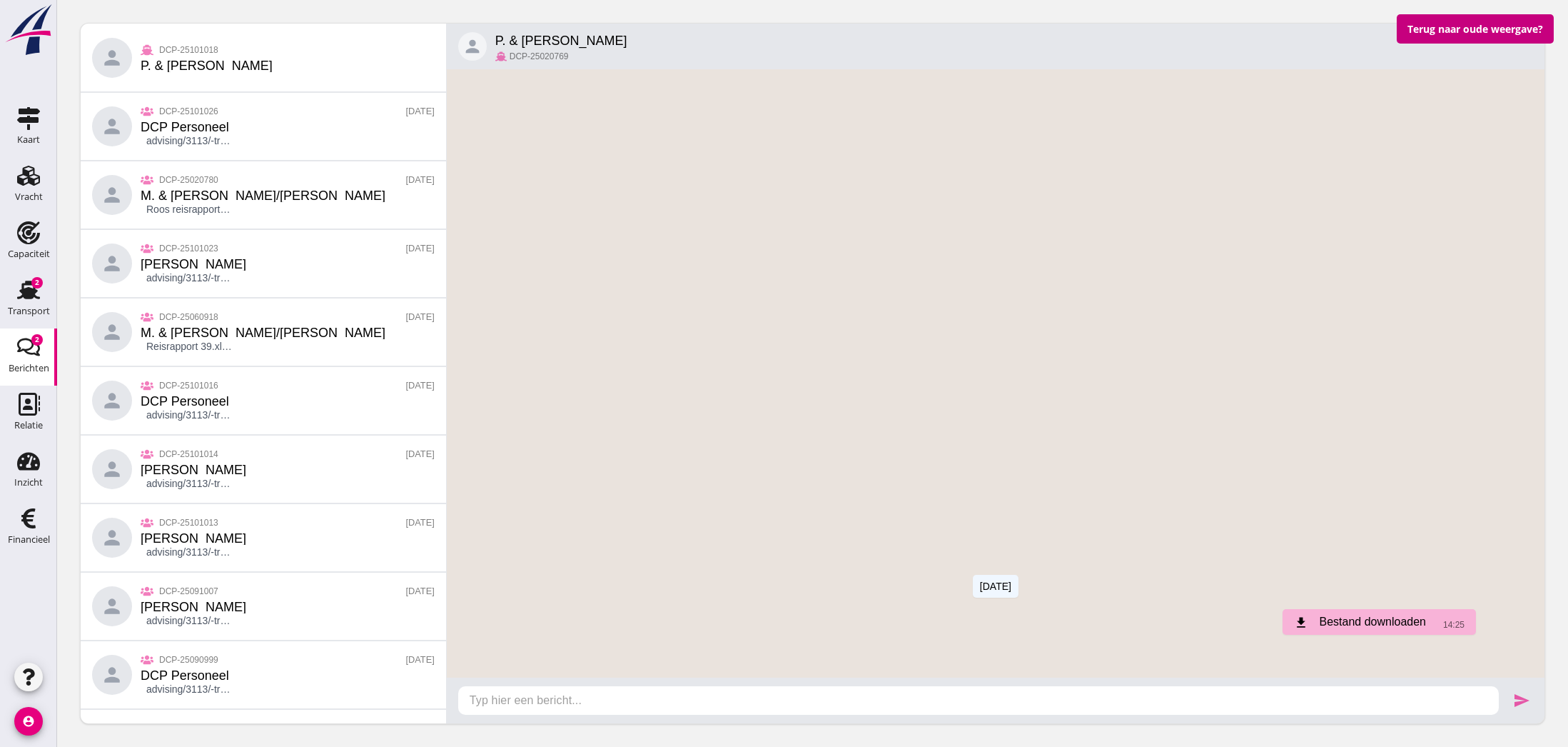
click at [1489, 34] on button "Terug naar oude weergave?" at bounding box center [1475, 28] width 157 height 29
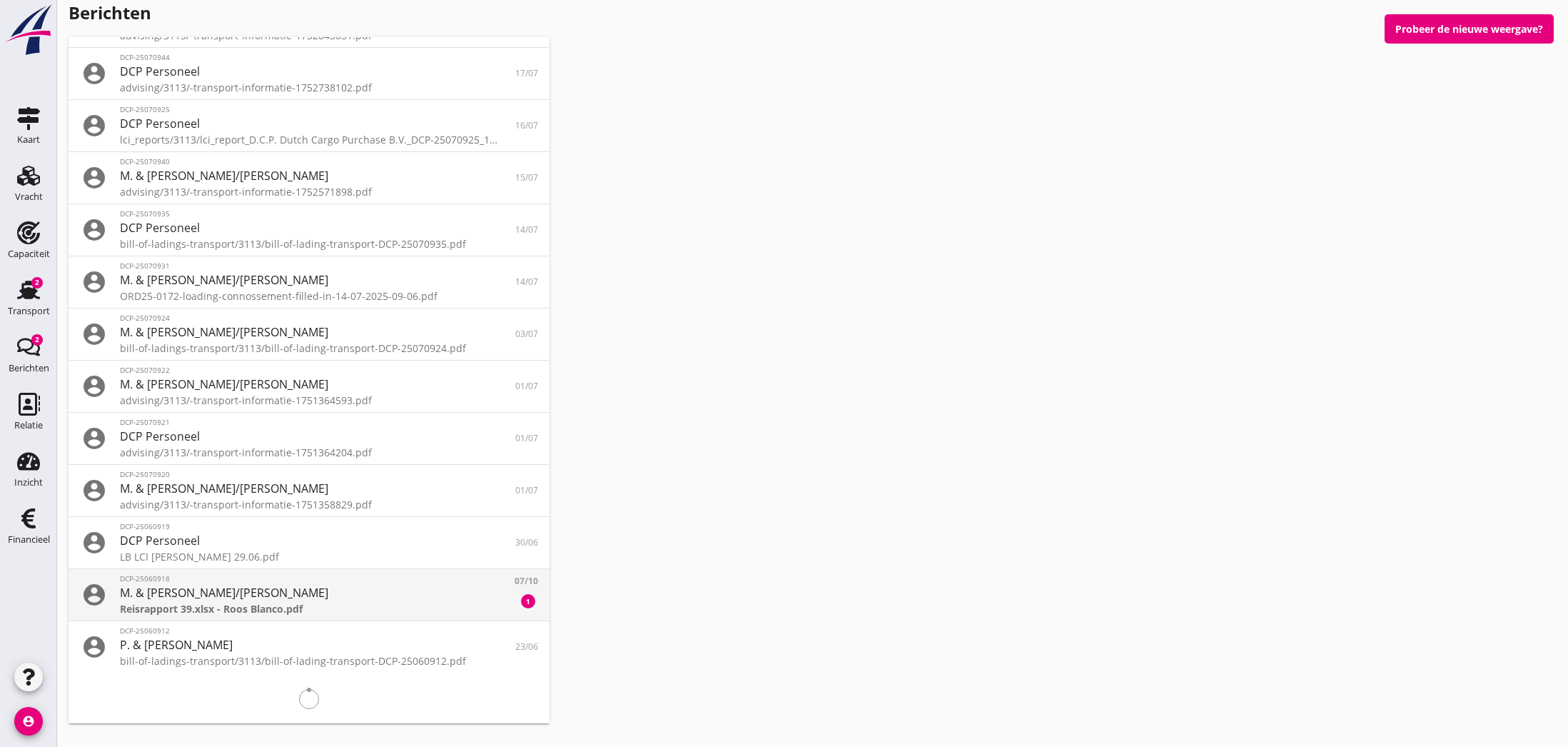
click at [316, 590] on div "M. & [PERSON_NAME]/de Hoog" at bounding box center [308, 592] width 378 height 17
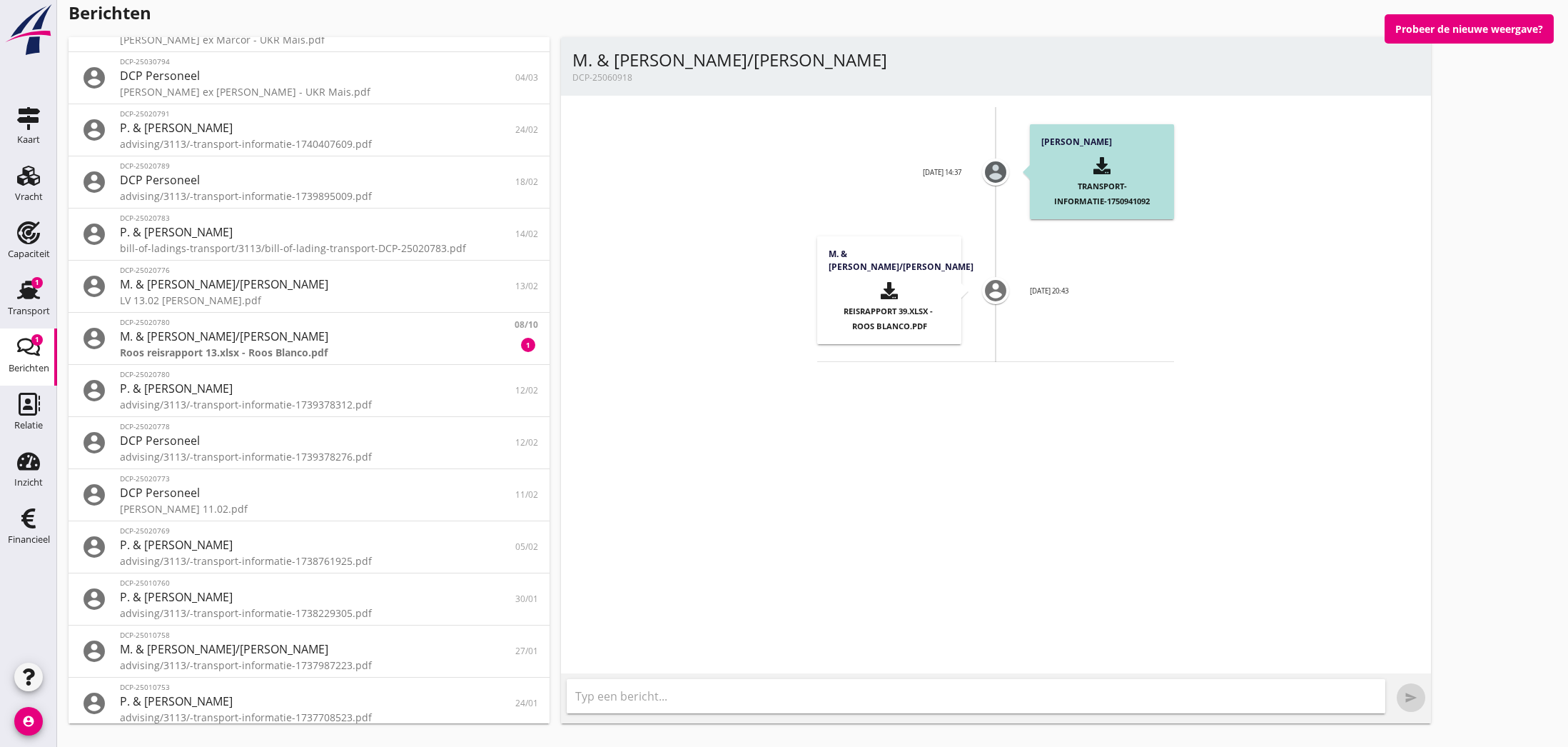
scroll to position [2485, 0]
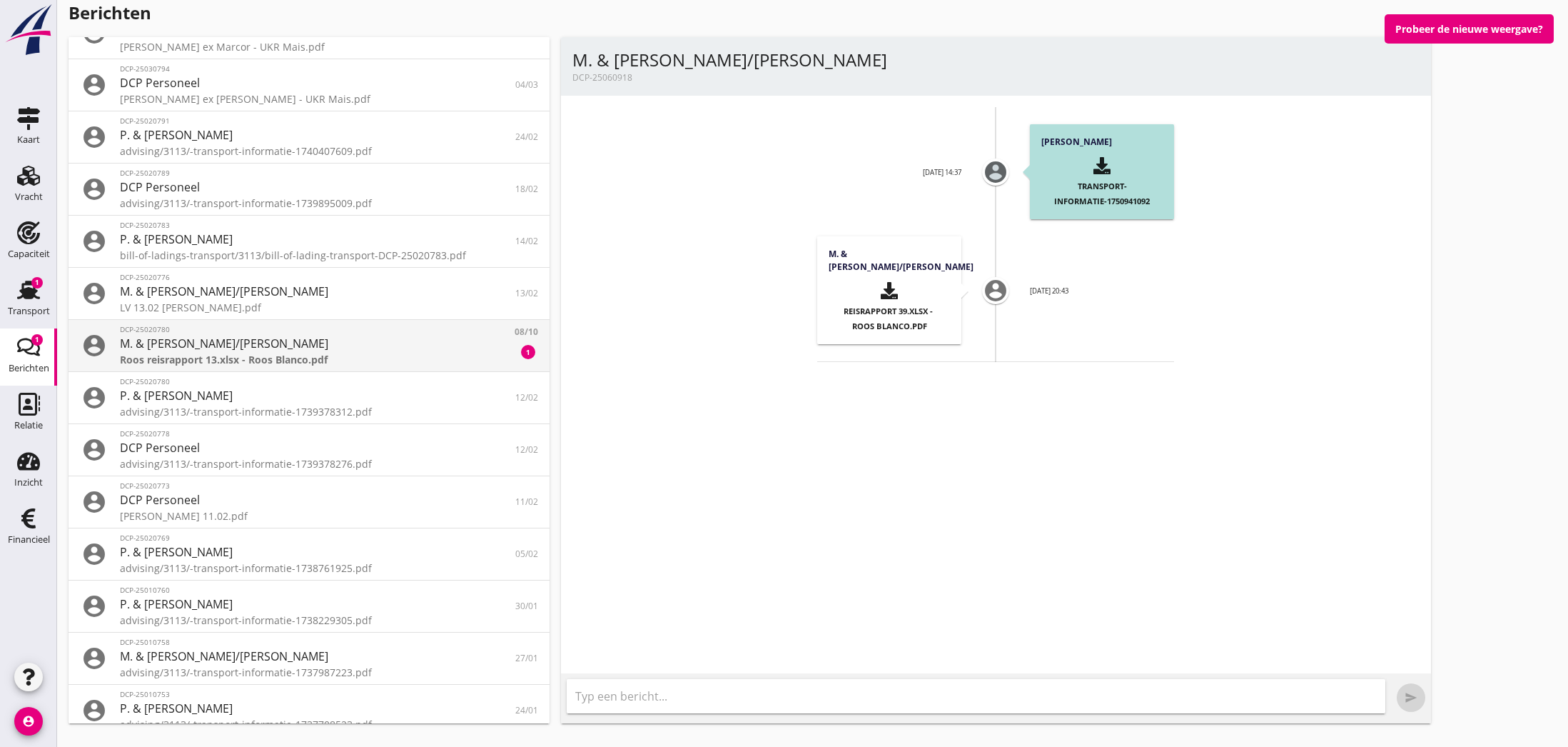
click at [244, 361] on div "Roos reisrapport 13.xlsx - Roos Blanco.pdf" at bounding box center [308, 359] width 378 height 15
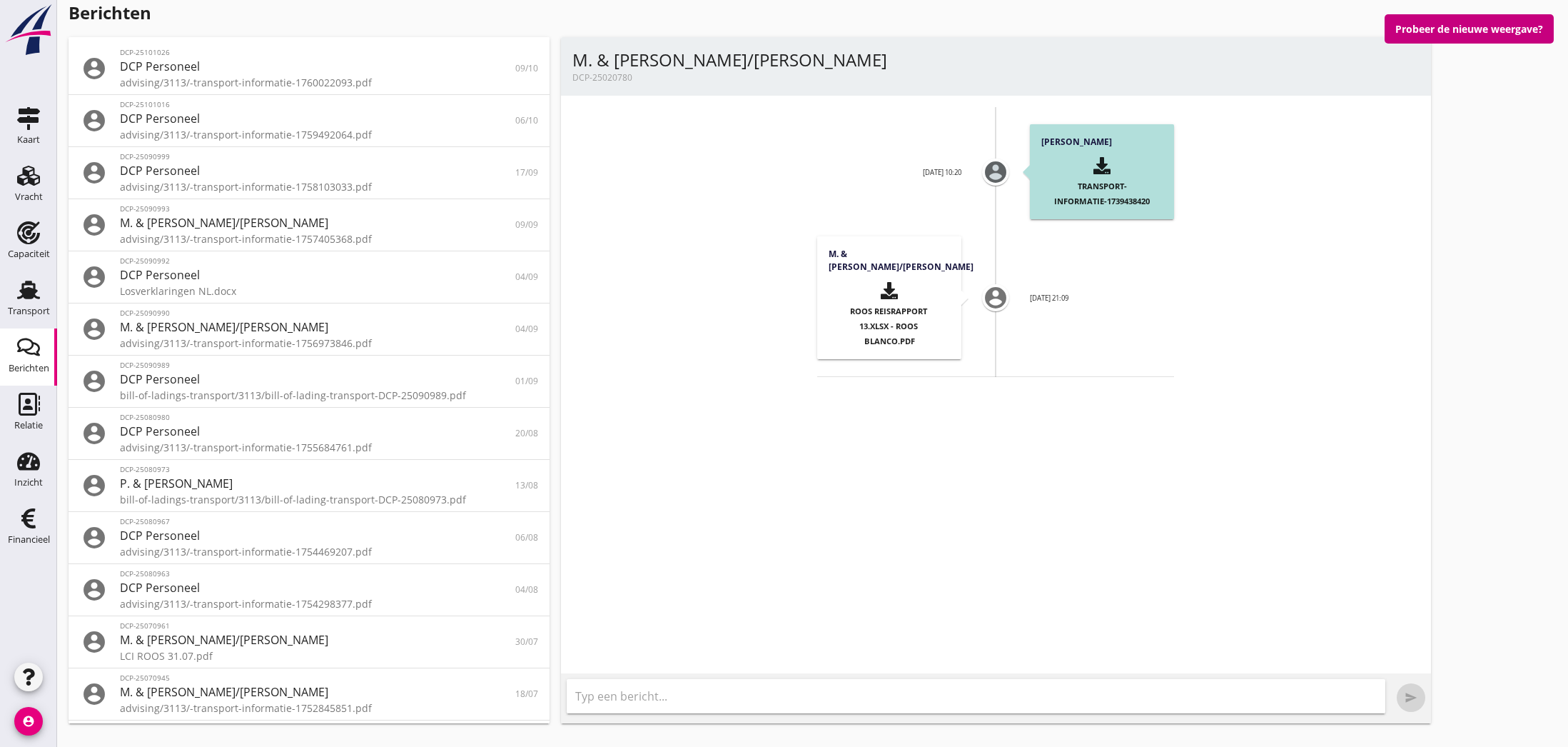
click at [1483, 31] on button "Probeer de nieuwe weergave?" at bounding box center [1469, 28] width 169 height 29
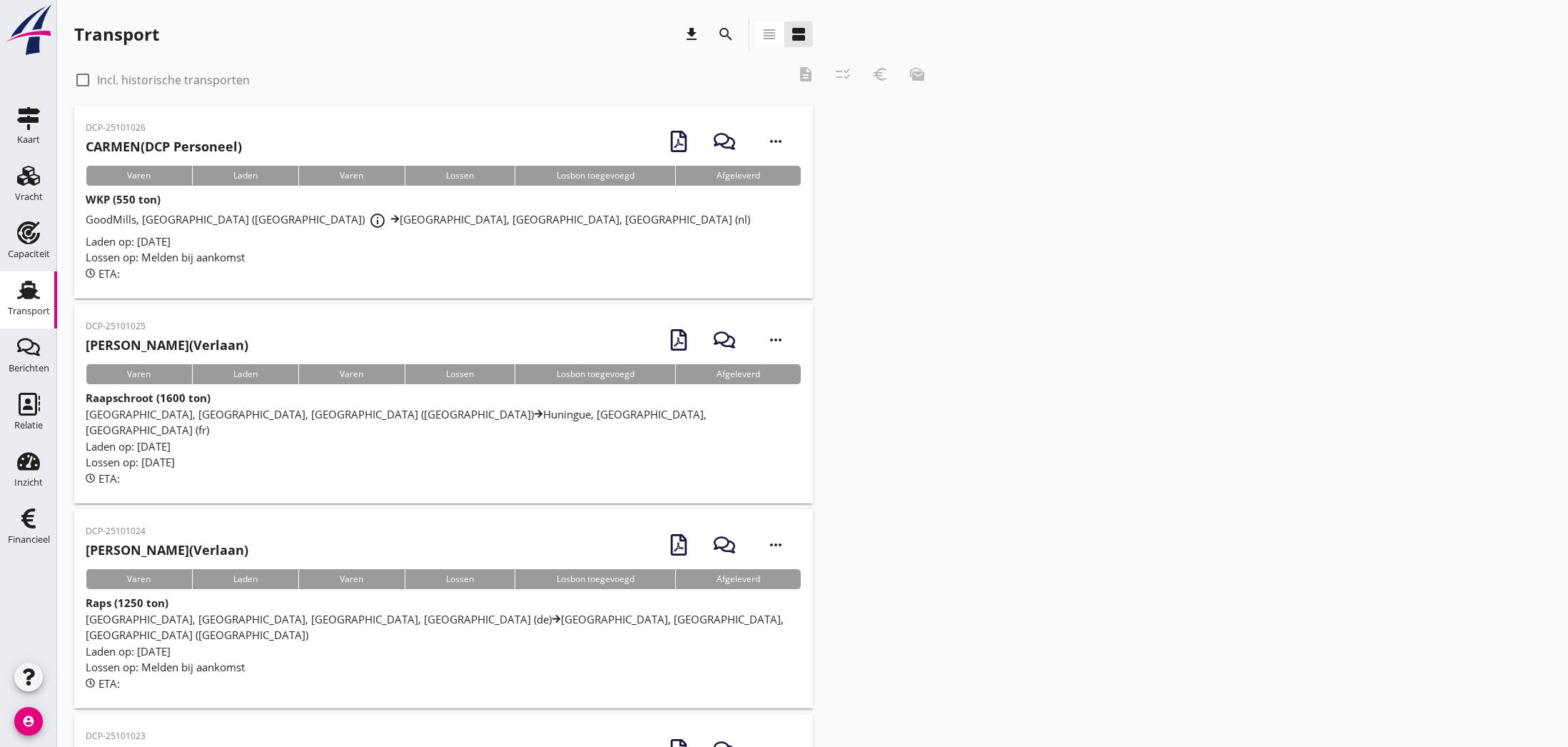
scroll to position [4, 0]
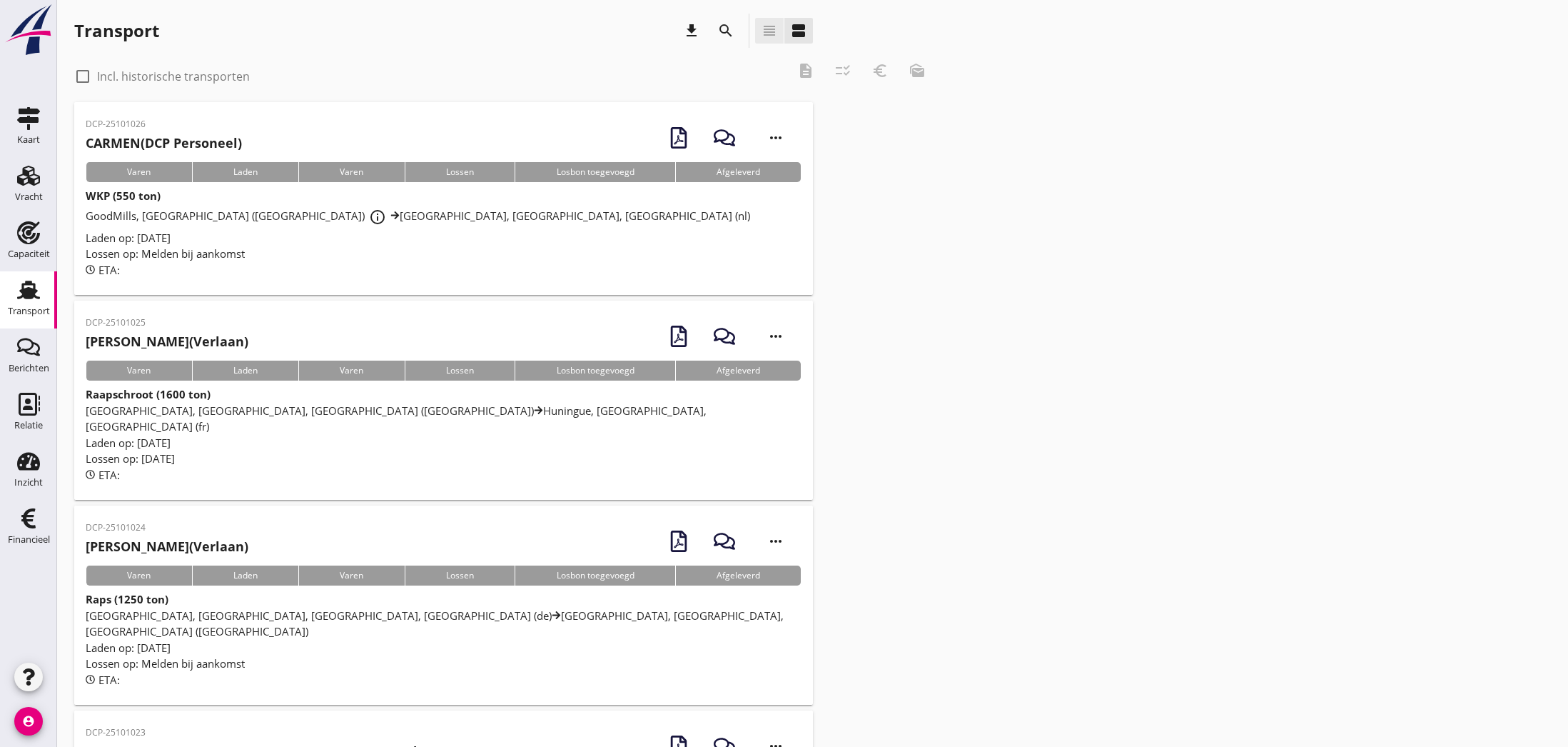
click at [769, 33] on icon "view_headline" at bounding box center [769, 30] width 17 height 17
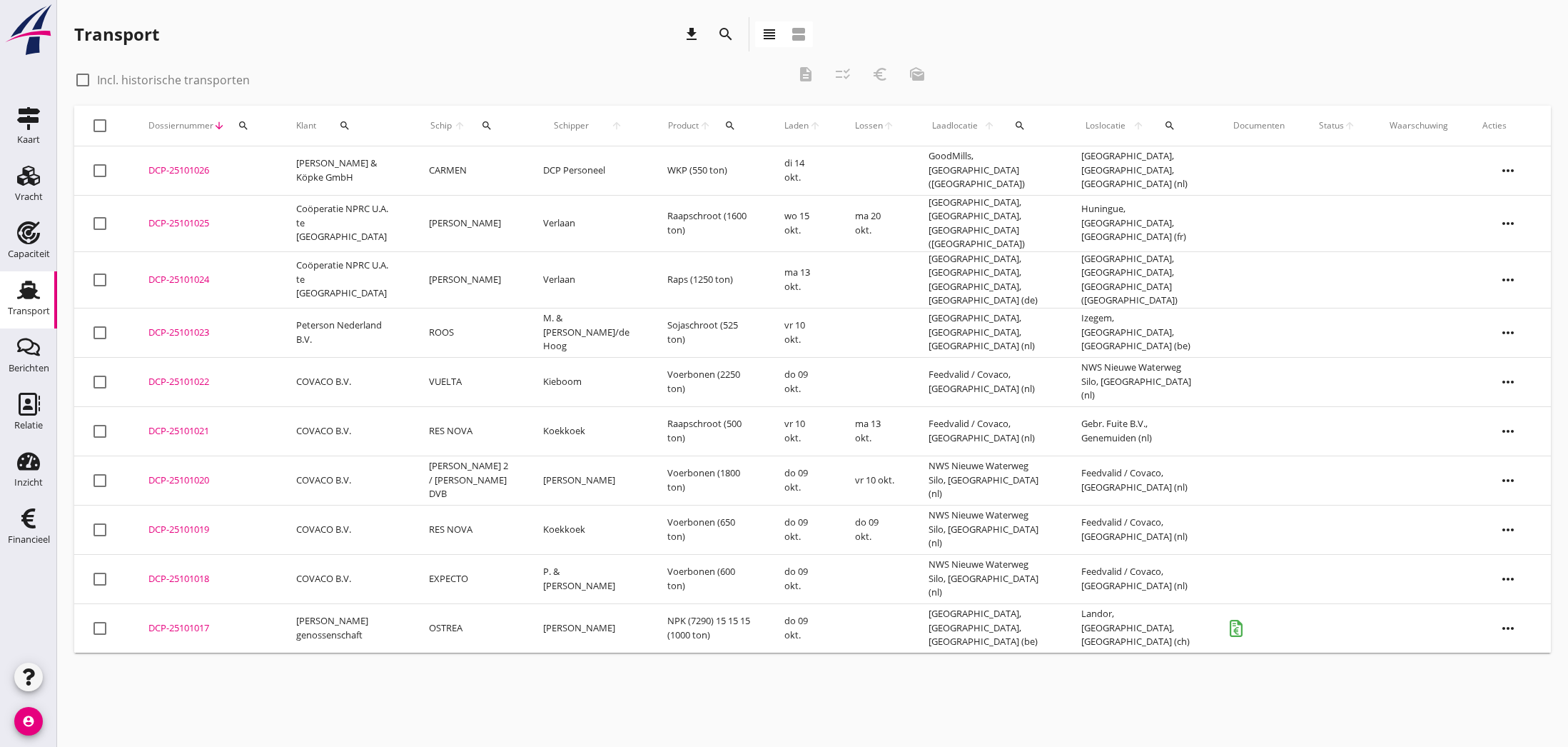
scroll to position [0, 0]
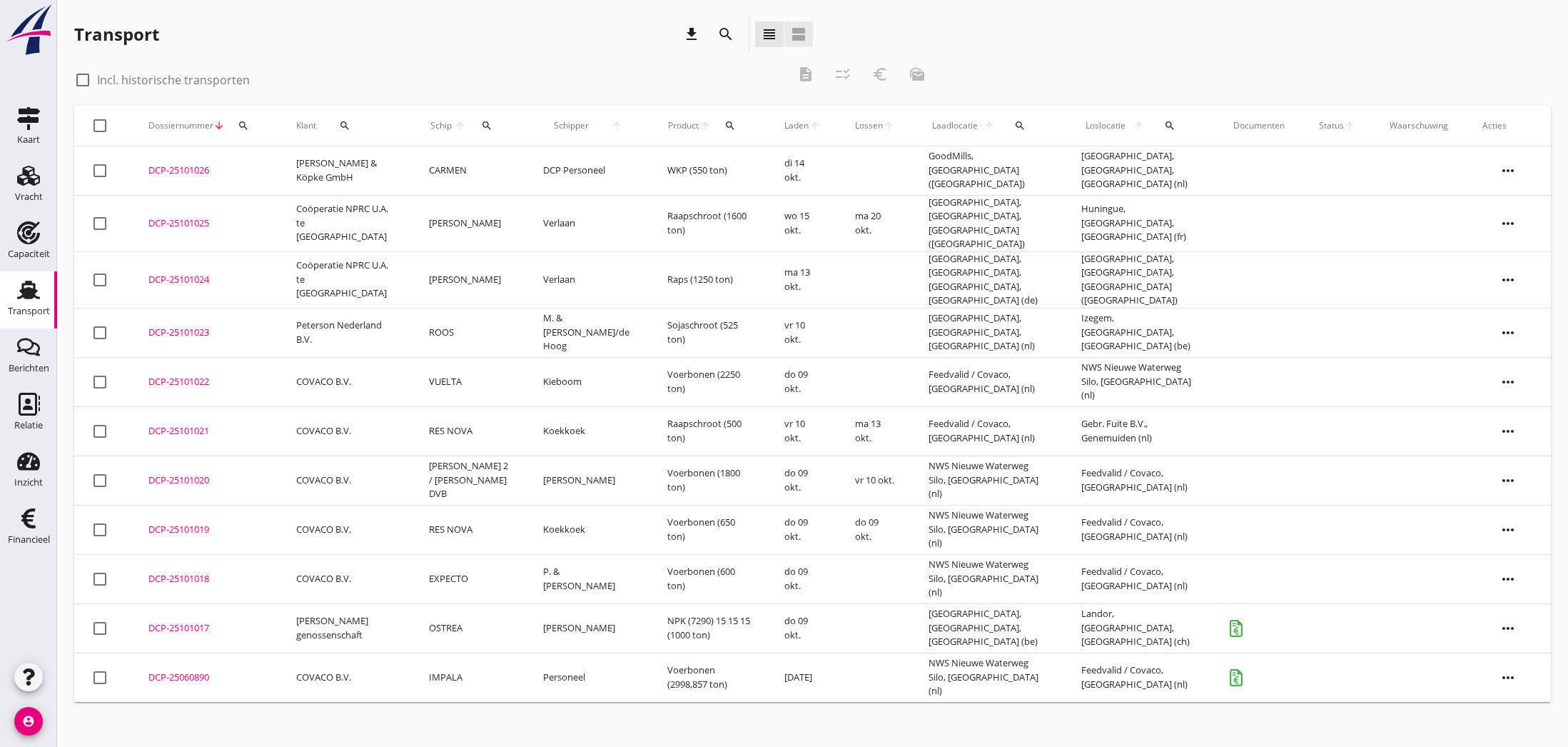
click at [797, 32] on icon "view_agenda" at bounding box center [798, 34] width 17 height 17
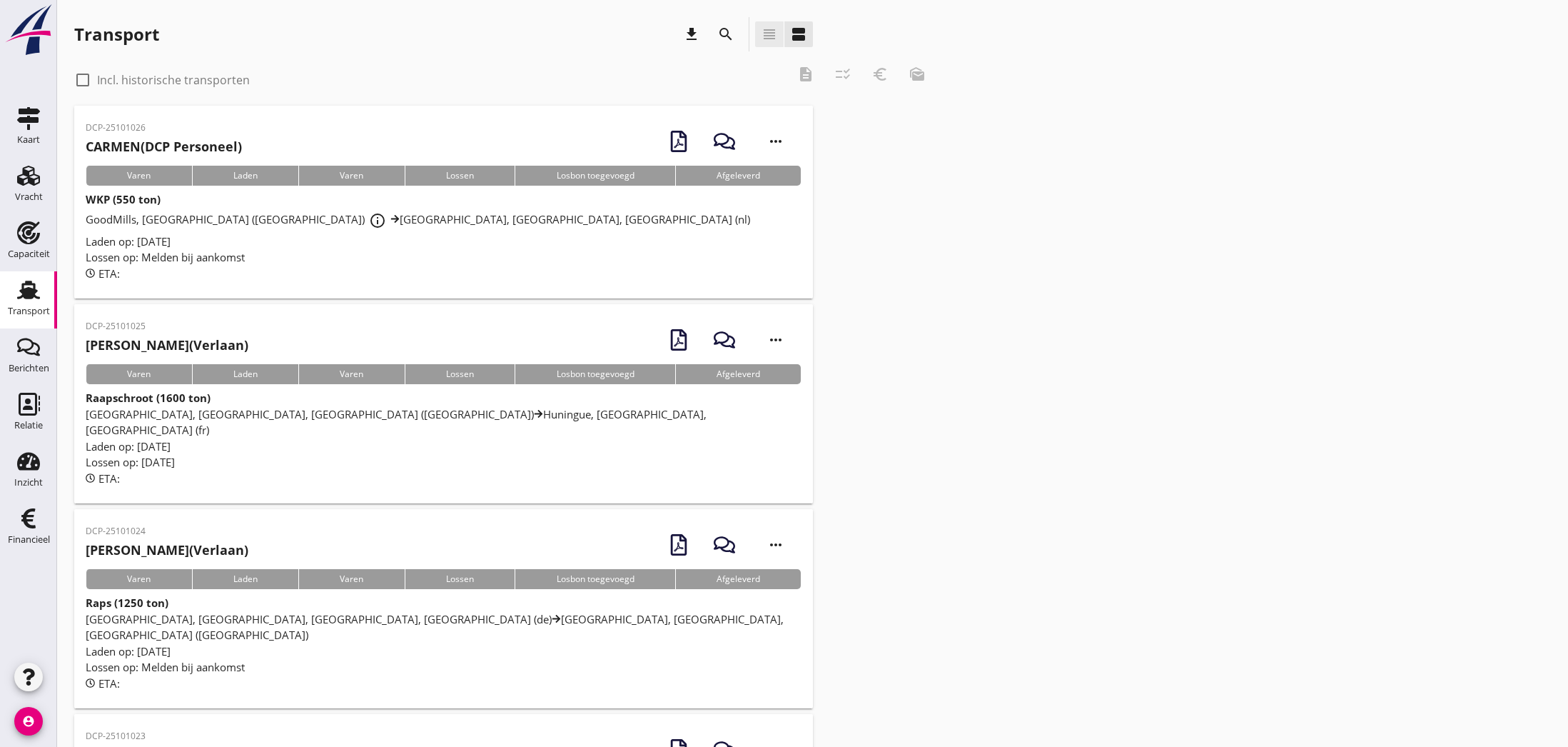
click at [766, 38] on icon "view_headline" at bounding box center [769, 34] width 17 height 17
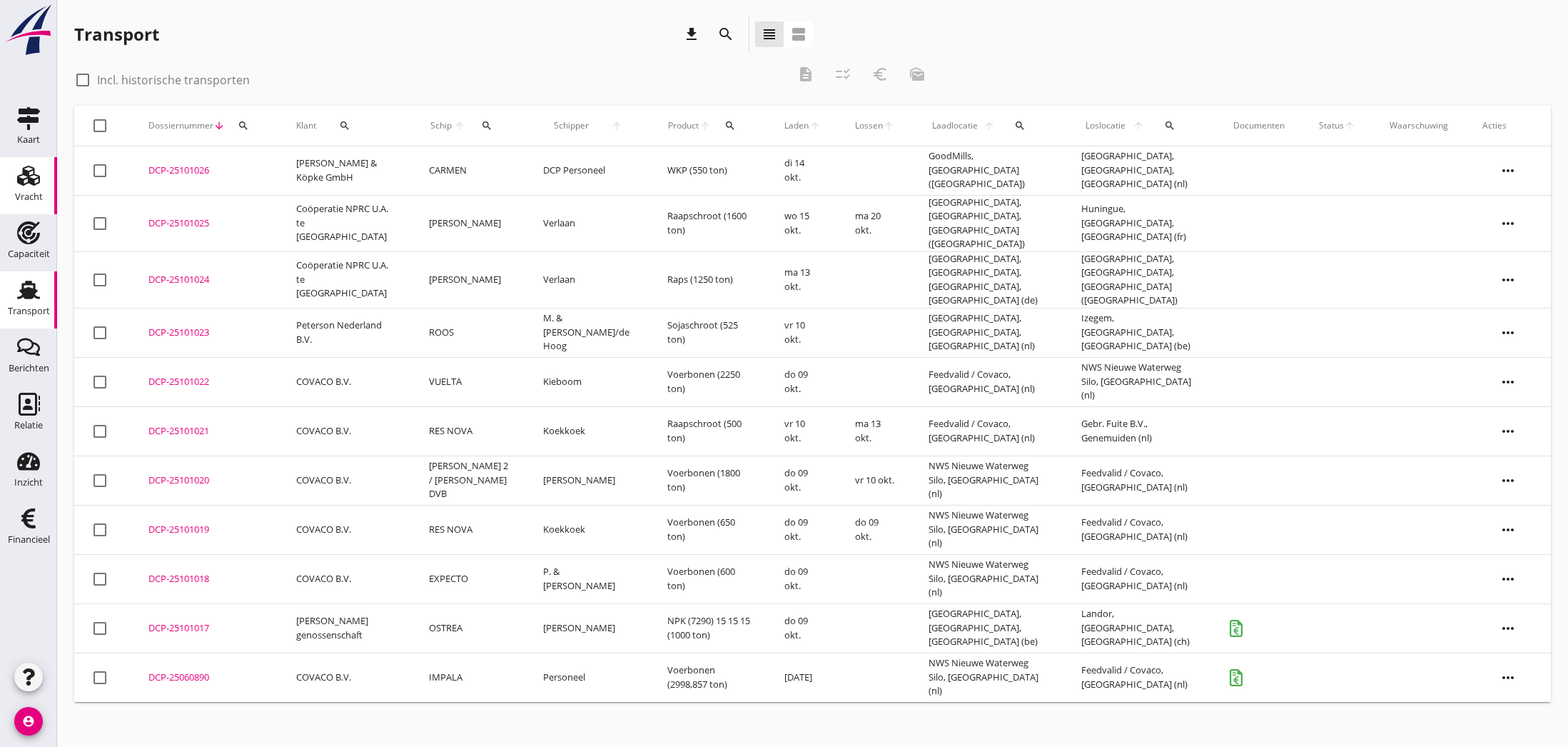
click at [27, 181] on icon "Vracht" at bounding box center [28, 175] width 23 height 23
